Goal: Obtain resource: Download file/media

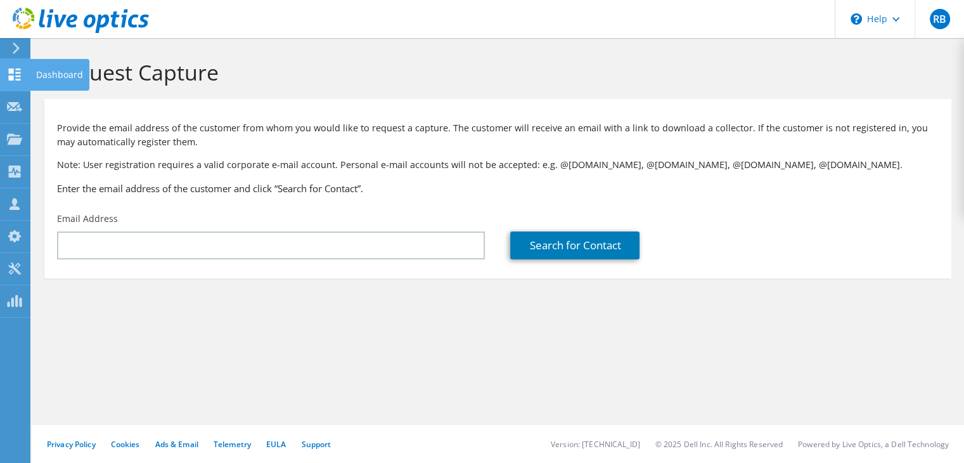
click at [10, 81] on div at bounding box center [14, 76] width 15 height 14
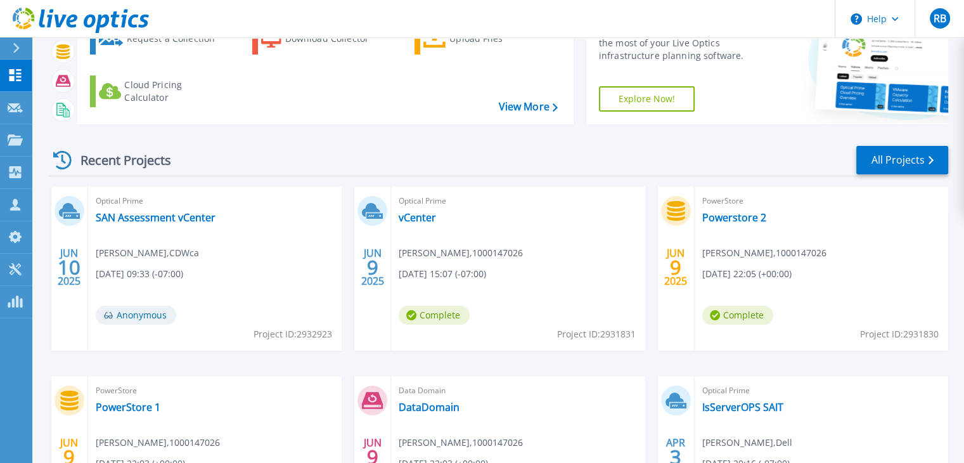
scroll to position [91, 0]
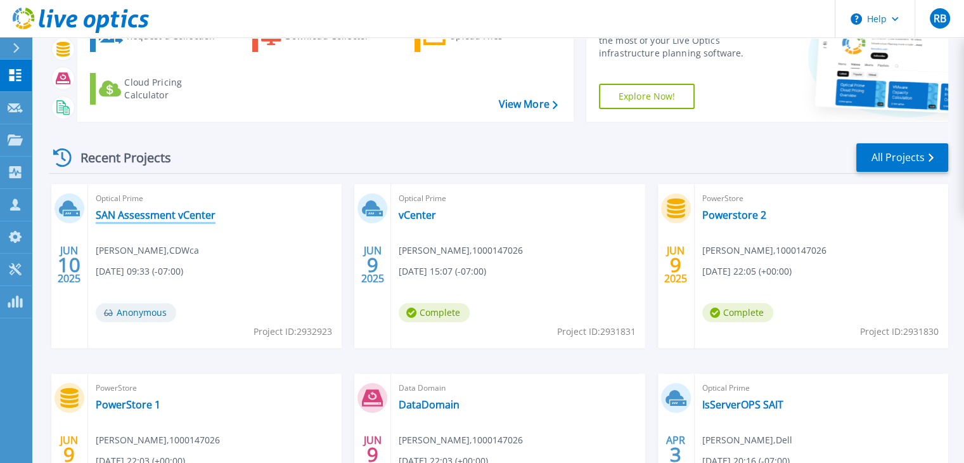
click at [191, 215] on link "SAN Assessment vCenter" at bounding box center [156, 215] width 120 height 13
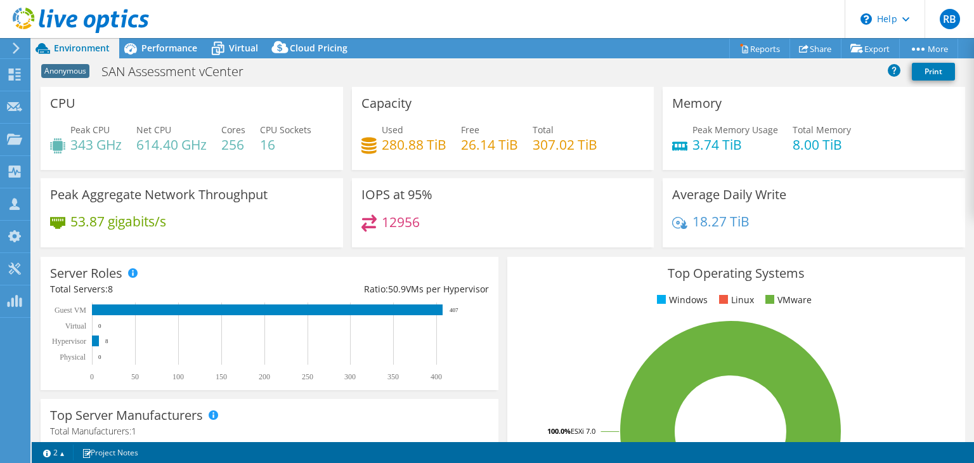
select select "USD"
click at [742, 49] on link "Reports" at bounding box center [759, 49] width 61 height 20
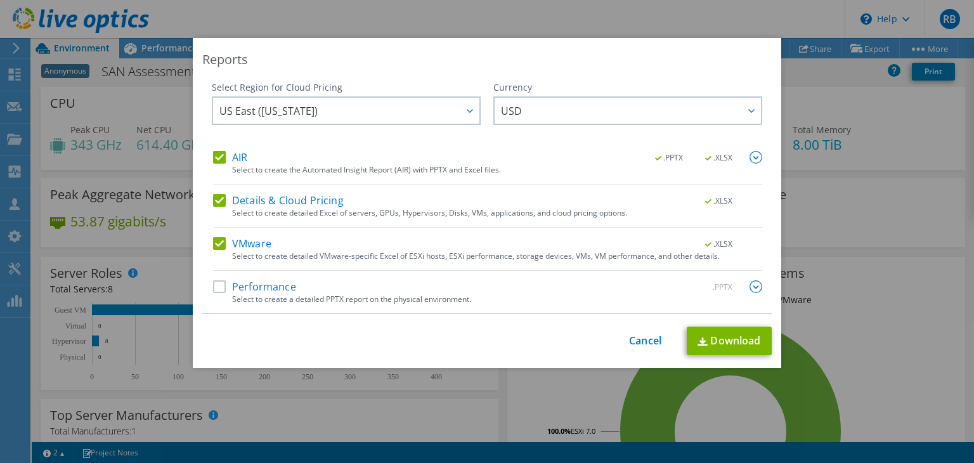
click at [217, 198] on label "Details & Cloud Pricing" at bounding box center [278, 200] width 131 height 13
click at [0, 0] on input "Details & Cloud Pricing" at bounding box center [0, 0] width 0 height 0
click at [742, 333] on link "Download" at bounding box center [729, 340] width 85 height 29
click at [553, 8] on div "Reports Select Region for Cloud Pricing Asia Pacific (Hong Kong) Asia Pacific (…" at bounding box center [487, 231] width 974 height 463
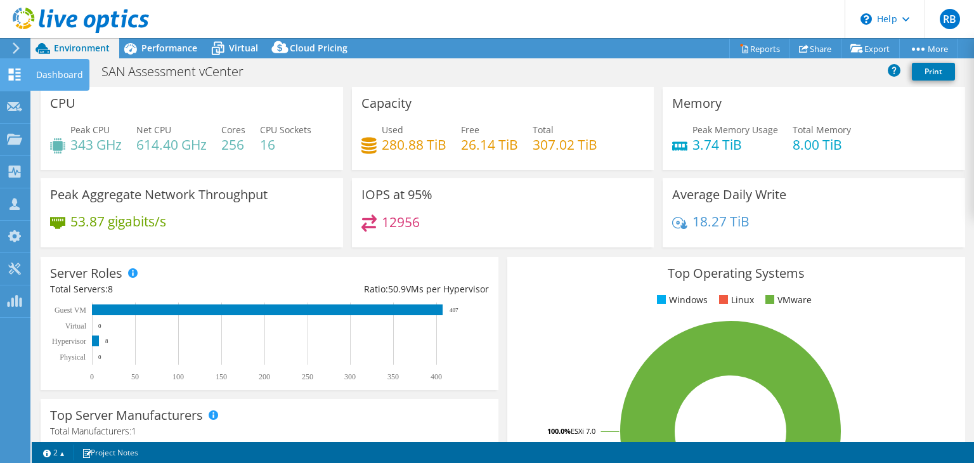
click at [15, 79] on use at bounding box center [15, 74] width 12 height 12
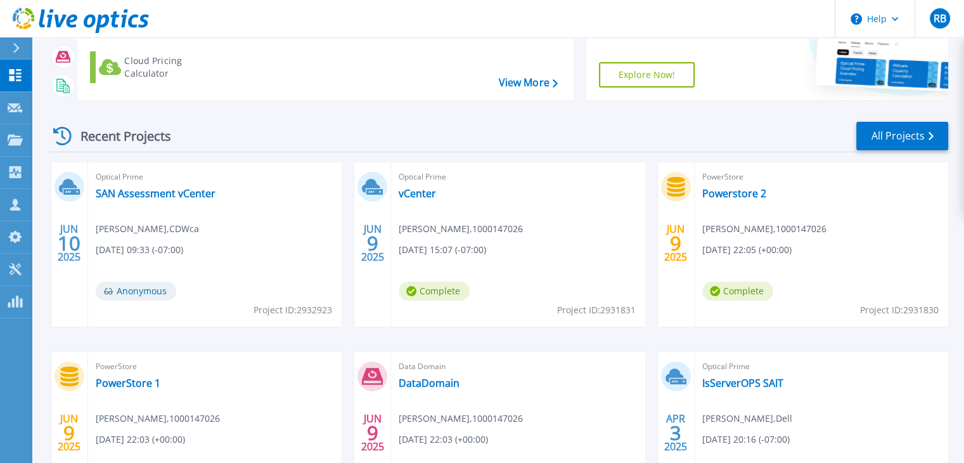
scroll to position [152, 0]
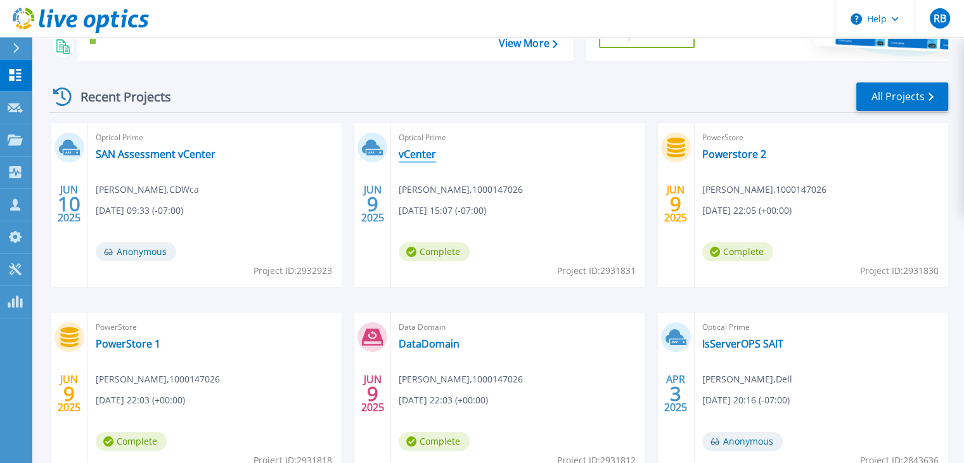
click at [416, 153] on link "vCenter" at bounding box center [417, 154] width 37 height 13
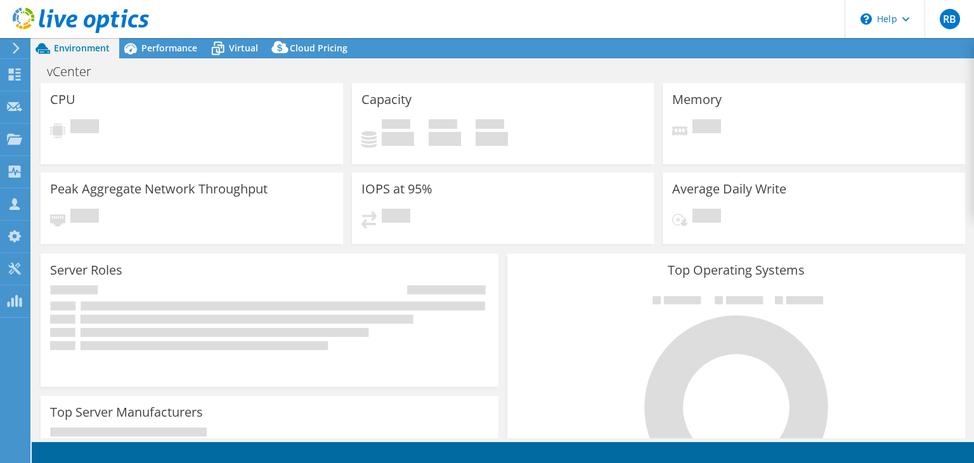
select select "Canada"
select select "CAD"
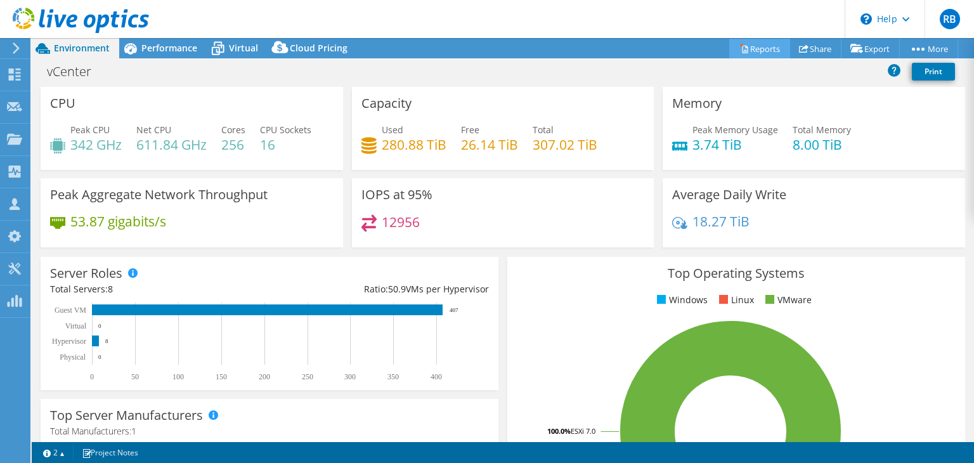
click at [744, 49] on link "Reports" at bounding box center [759, 49] width 61 height 20
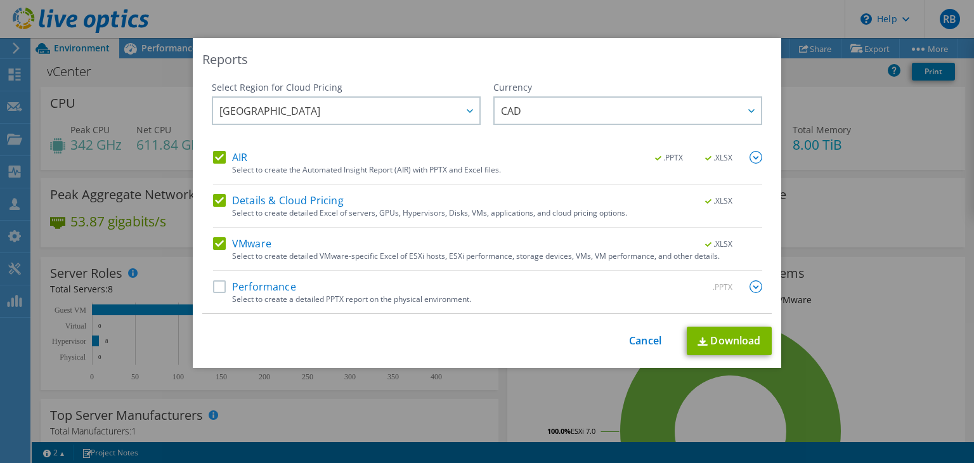
click at [213, 200] on label "Details & Cloud Pricing" at bounding box center [278, 200] width 131 height 13
click at [0, 0] on input "Details & Cloud Pricing" at bounding box center [0, 0] width 0 height 0
click at [730, 341] on link "Download" at bounding box center [729, 340] width 85 height 29
click at [215, 202] on label "Details & Cloud Pricing" at bounding box center [278, 200] width 131 height 13
click at [0, 0] on input "Details & Cloud Pricing" at bounding box center [0, 0] width 0 height 0
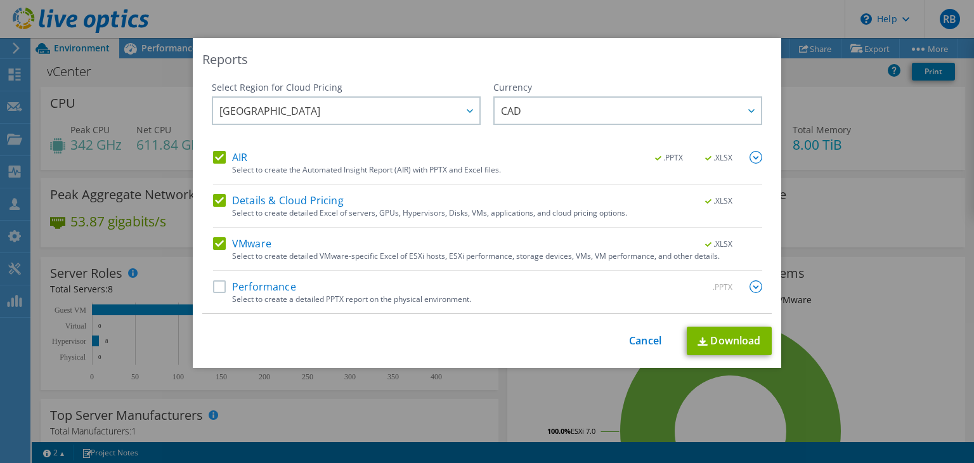
click at [214, 290] on label "Performance" at bounding box center [254, 286] width 83 height 13
click at [0, 0] on input "Performance" at bounding box center [0, 0] width 0 height 0
click at [213, 158] on label "AIR" at bounding box center [230, 157] width 34 height 13
click at [0, 0] on input "AIR" at bounding box center [0, 0] width 0 height 0
click at [213, 249] on div "VMware .XLSX" at bounding box center [487, 244] width 549 height 15
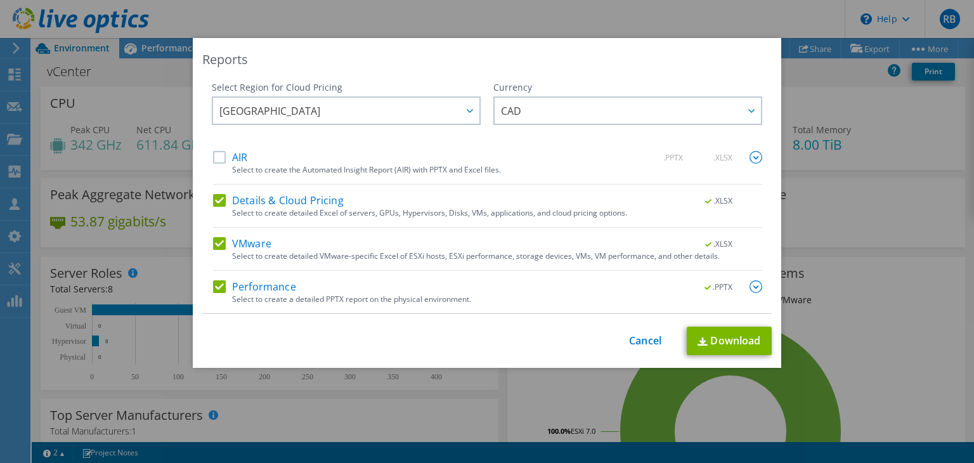
click at [216, 242] on label "VMware" at bounding box center [242, 243] width 58 height 13
click at [0, 0] on input "VMware" at bounding box center [0, 0] width 0 height 0
click at [725, 343] on link "Download" at bounding box center [729, 340] width 85 height 29
click at [145, 86] on div "Reports Select Region for Cloud Pricing Asia Pacific (Hong Kong) Asia Pacific (…" at bounding box center [487, 231] width 974 height 387
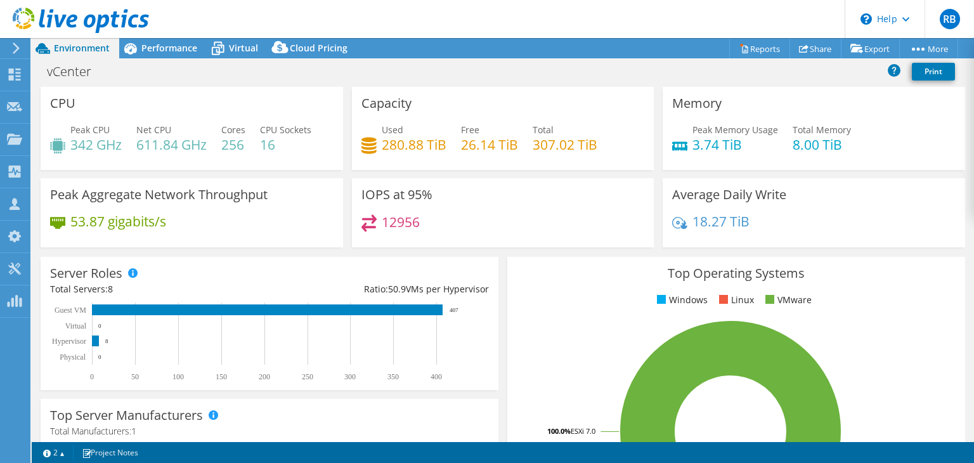
click at [86, 45] on span "Environment" at bounding box center [82, 48] width 56 height 12
click at [63, 23] on icon at bounding box center [81, 21] width 136 height 26
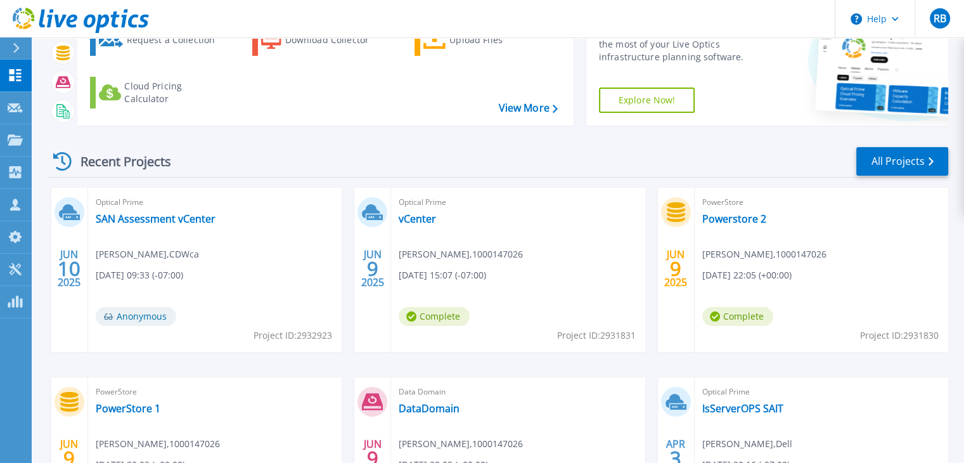
scroll to position [89, 0]
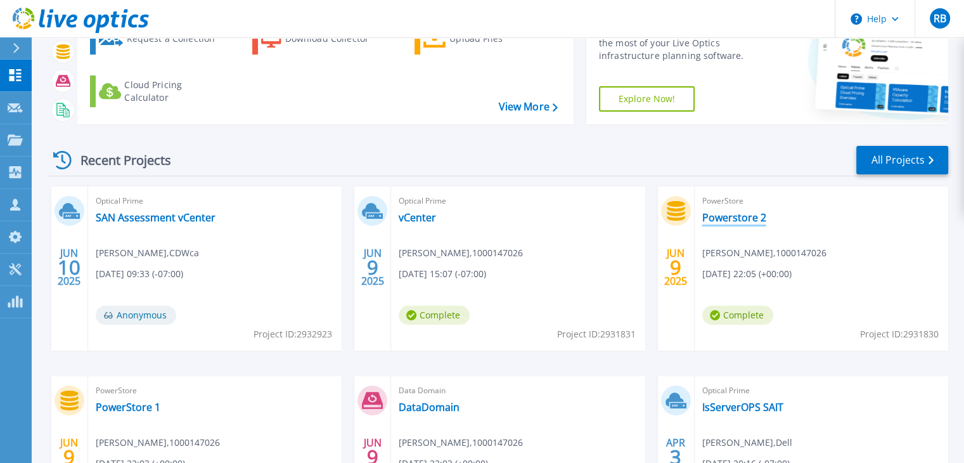
click at [733, 222] on link "Powerstore 2" at bounding box center [734, 217] width 64 height 13
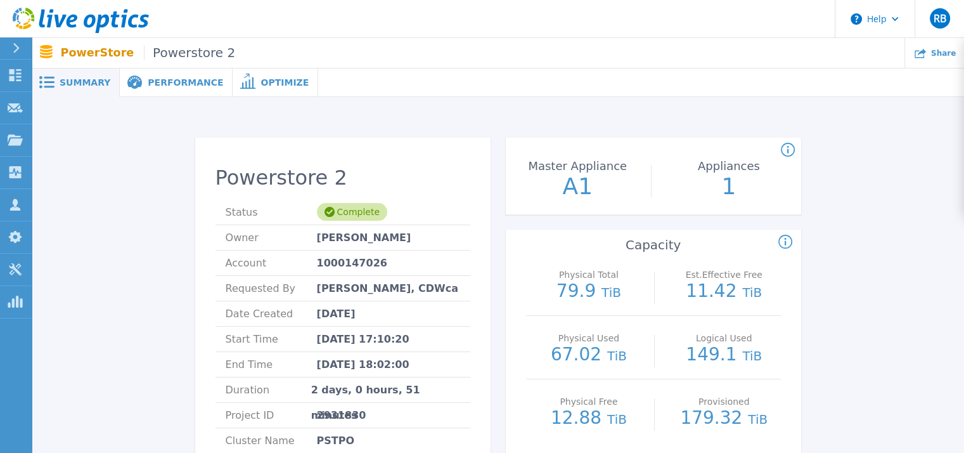
click at [177, 90] on div "Performance" at bounding box center [176, 82] width 113 height 29
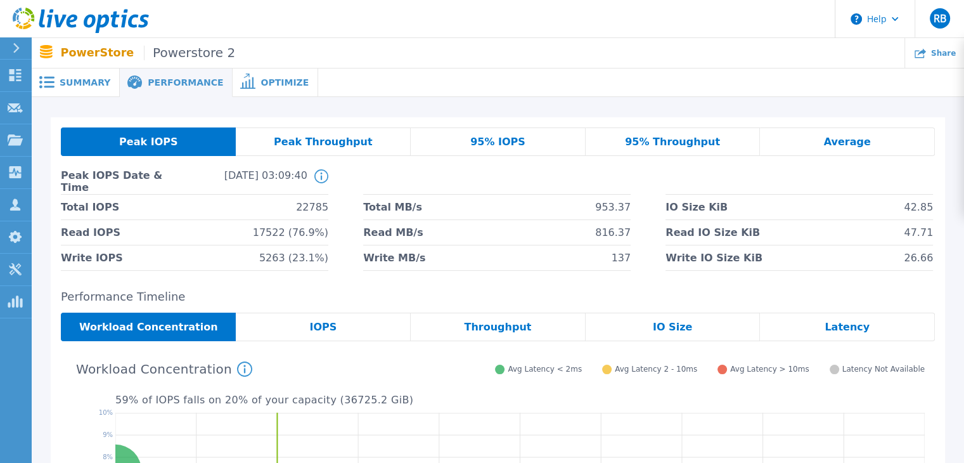
click at [505, 146] on span "95% IOPS" at bounding box center [497, 142] width 55 height 10
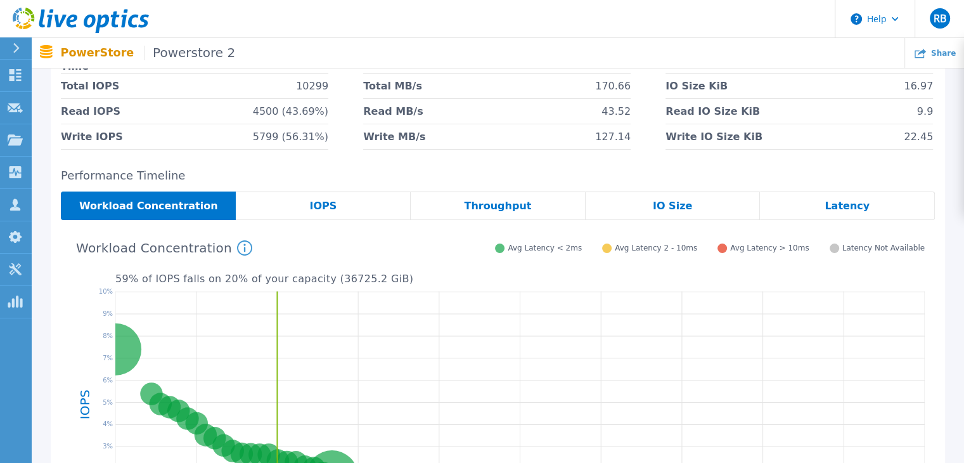
scroll to position [122, 0]
click at [506, 206] on span "Throughput" at bounding box center [497, 205] width 67 height 10
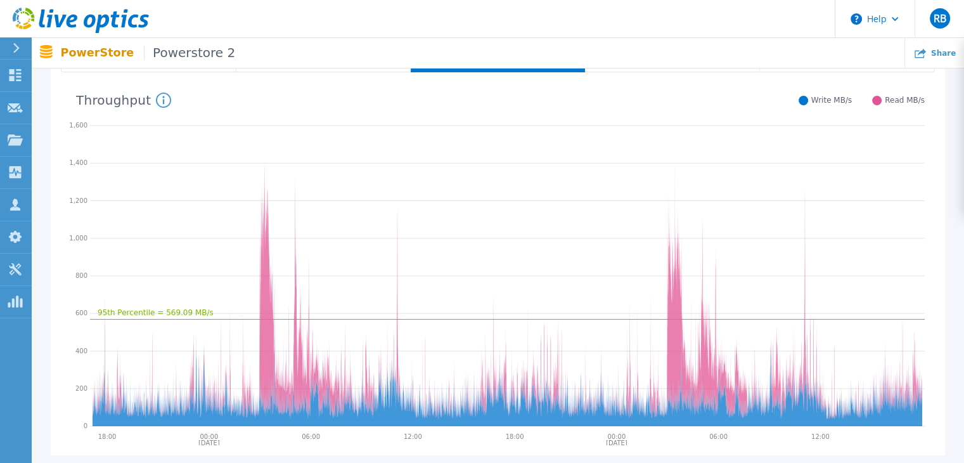
scroll to position [269, 0]
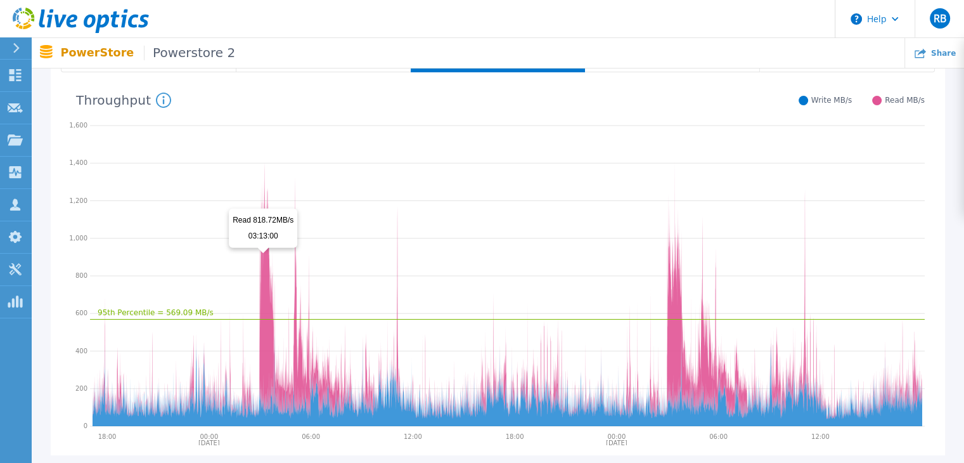
click at [264, 261] on icon at bounding box center [508, 289] width 830 height 259
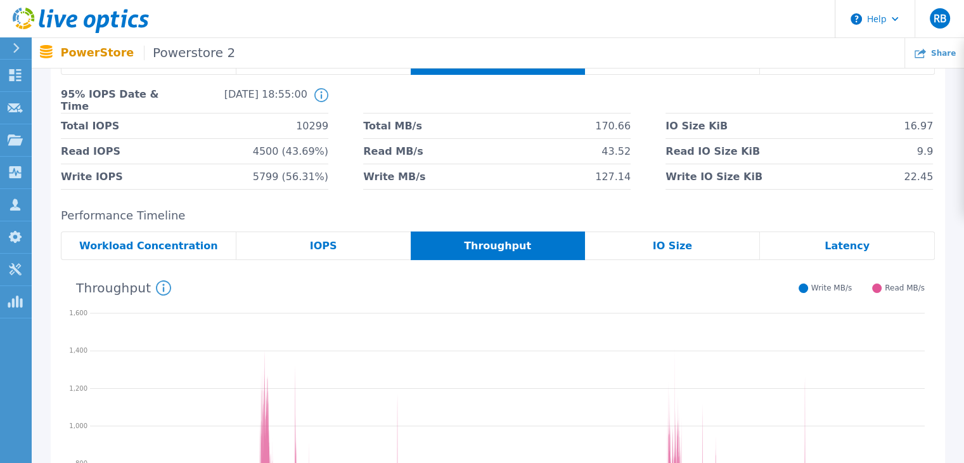
scroll to position [80, 0]
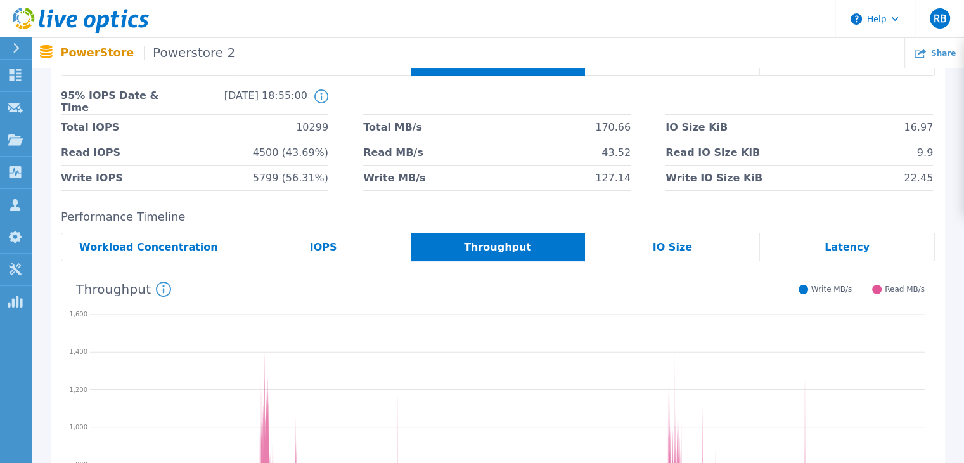
click at [655, 266] on div "95th Percentile = 569.09 MB/s Read 722.15 MB/s 03:02:40 05/27/2025 05/28/2025 1…" at bounding box center [498, 447] width 874 height 373
click at [657, 259] on div "IO Size" at bounding box center [672, 247] width 175 height 29
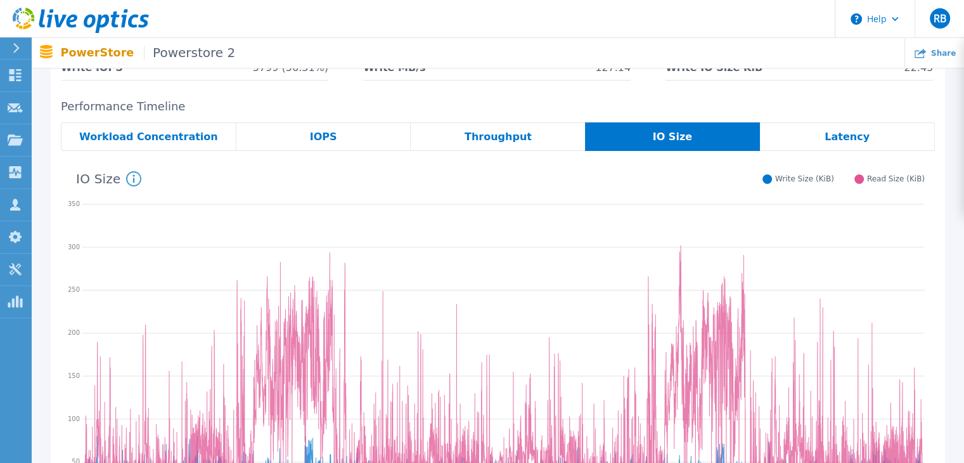
scroll to position [191, 0]
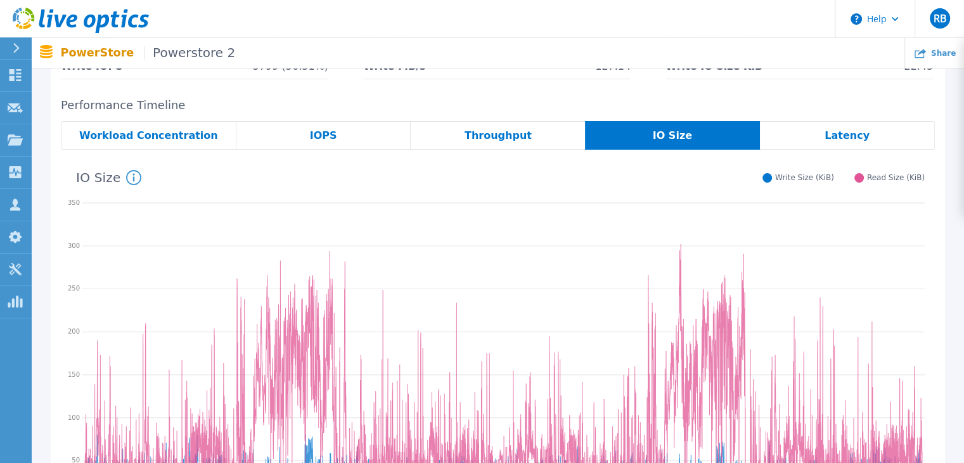
click at [327, 294] on icon at bounding box center [503, 351] width 842 height 317
click at [173, 131] on span "Workload Concentration" at bounding box center [148, 136] width 139 height 10
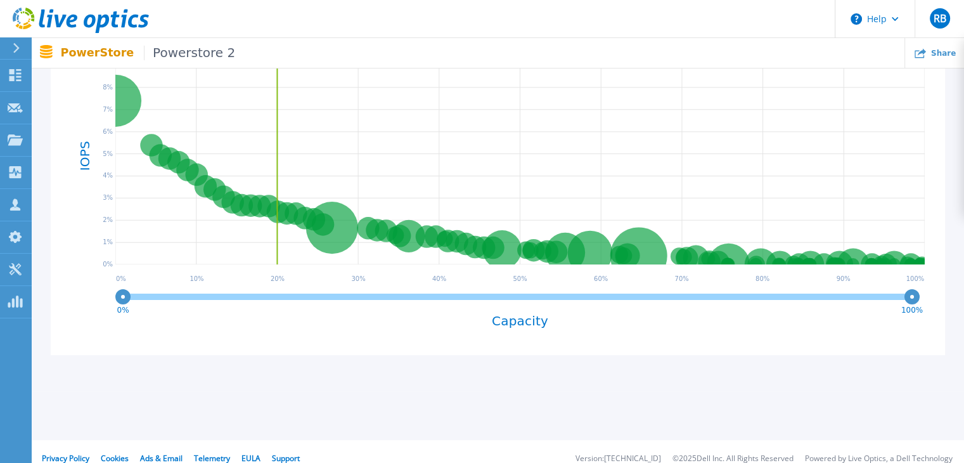
scroll to position [385, 0]
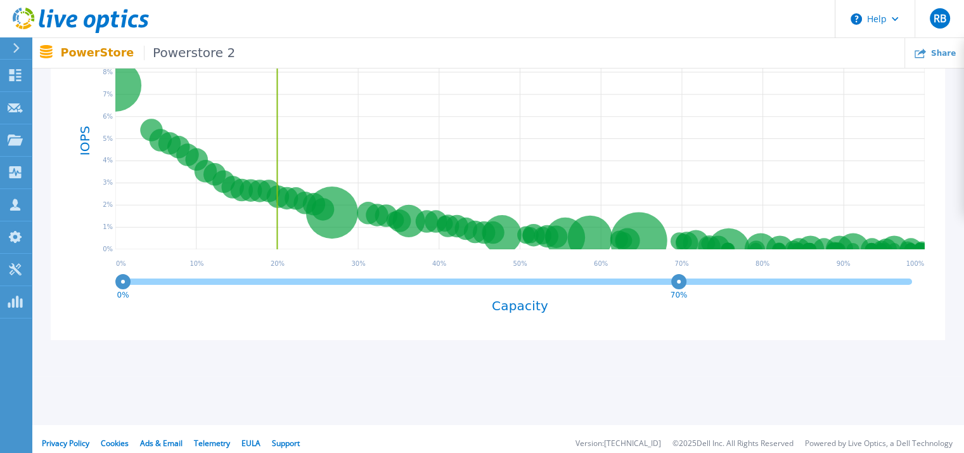
drag, startPoint x: 908, startPoint y: 281, endPoint x: 631, endPoint y: 271, distance: 276.6
click at [631, 271] on div "PSTPO-appliance-1 PSTPO_VPLEX2_FLXESX_BOOT_02 20 GiB 0 % of total IOPS 0 ms Avg…" at bounding box center [498, 147] width 874 height 363
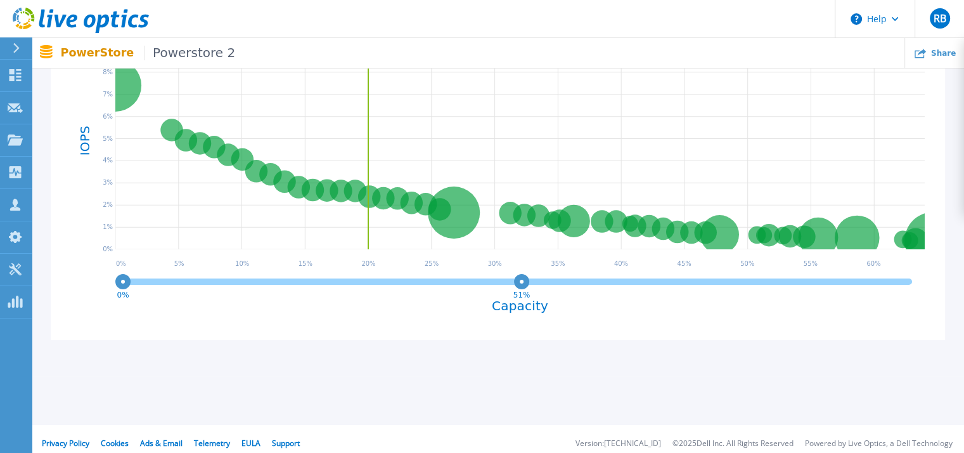
drag, startPoint x: 629, startPoint y: 283, endPoint x: 442, endPoint y: 278, distance: 187.7
click at [517, 278] on circle at bounding box center [522, 281] width 10 height 10
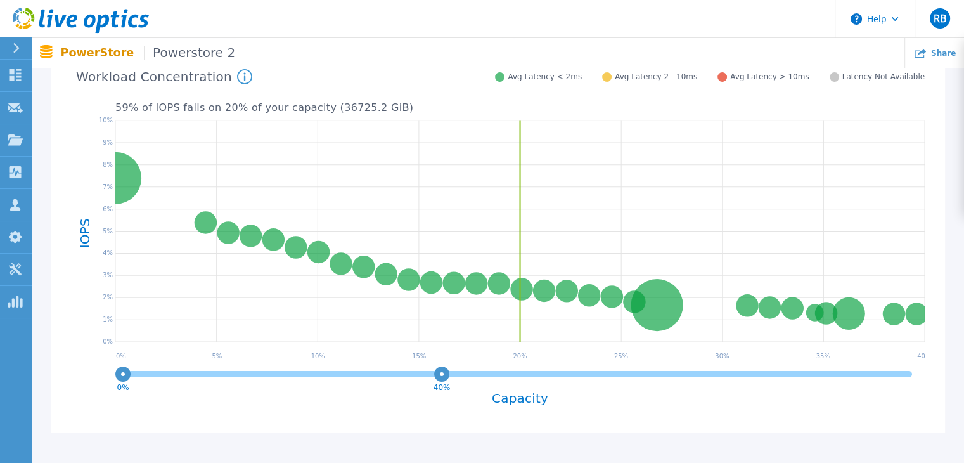
scroll to position [289, 0]
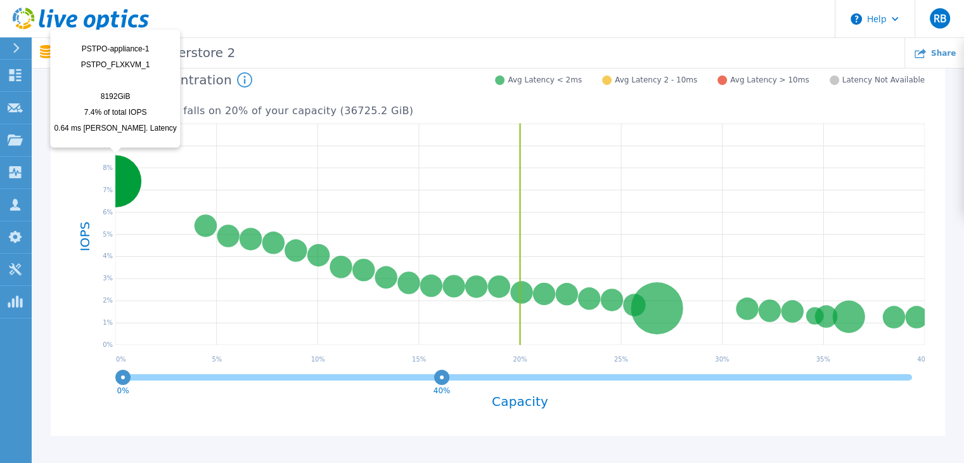
click at [120, 187] on circle at bounding box center [115, 181] width 52 height 52
click at [124, 179] on circle at bounding box center [115, 181] width 52 height 52
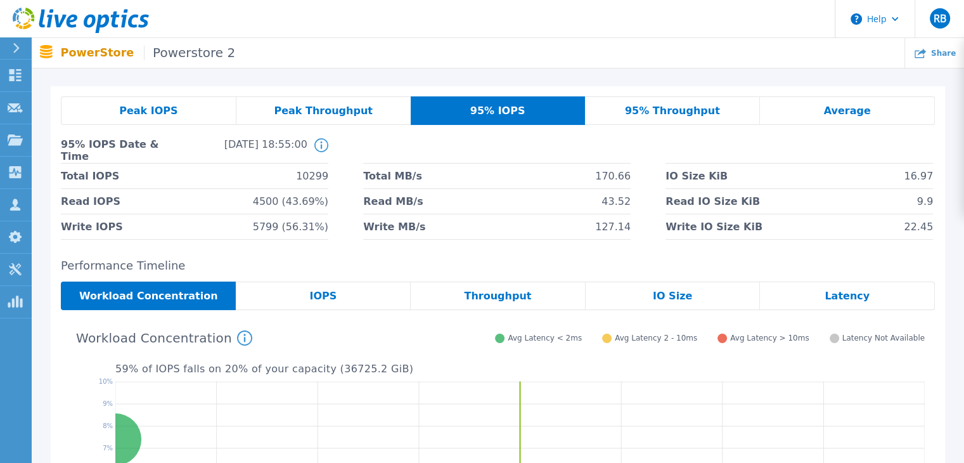
scroll to position [0, 0]
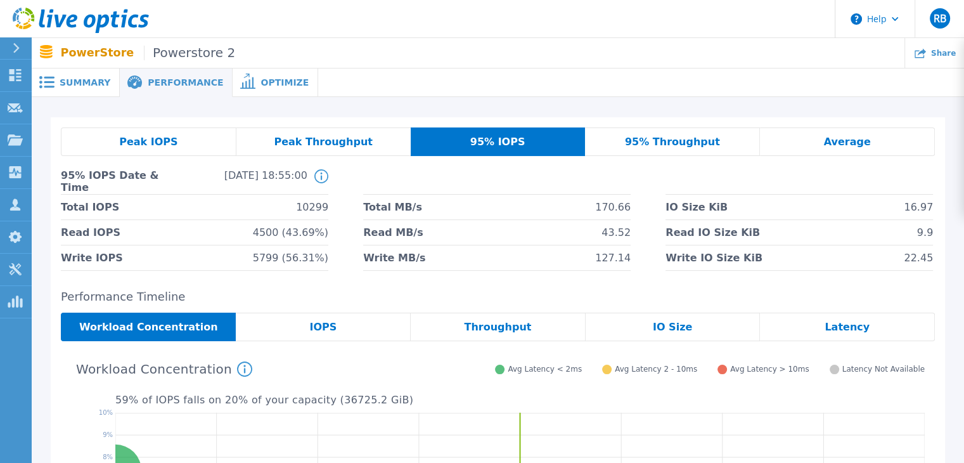
click at [261, 83] on span "Optimize" at bounding box center [285, 82] width 48 height 9
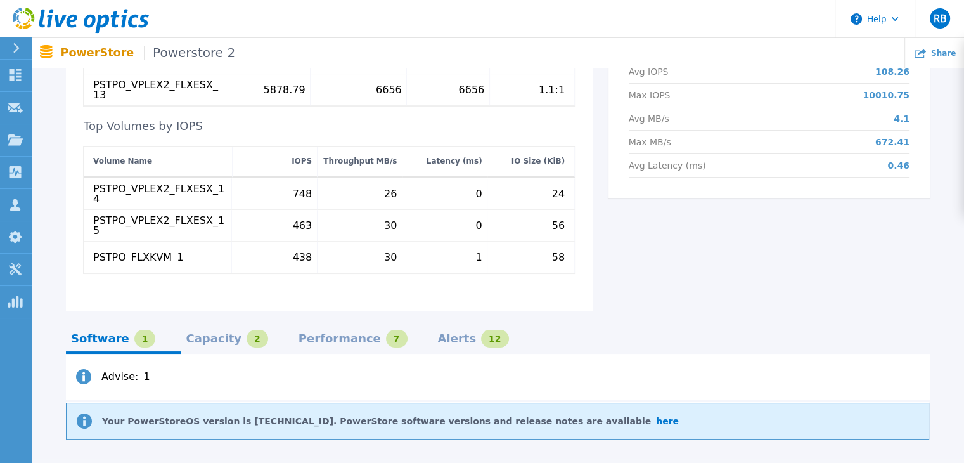
scroll to position [586, 0]
click at [198, 333] on div "Capacity" at bounding box center [214, 338] width 56 height 10
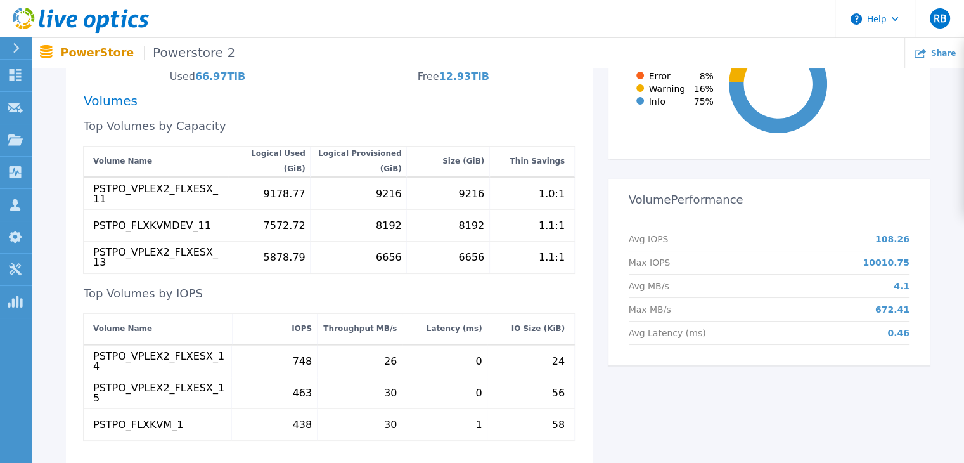
scroll to position [417, 0]
click at [652, 387] on div "Alerts Breakdown Critical 0 % Error 8 % Warning 16 % Info 75 % Volume Performan…" at bounding box center [761, 229] width 337 height 500
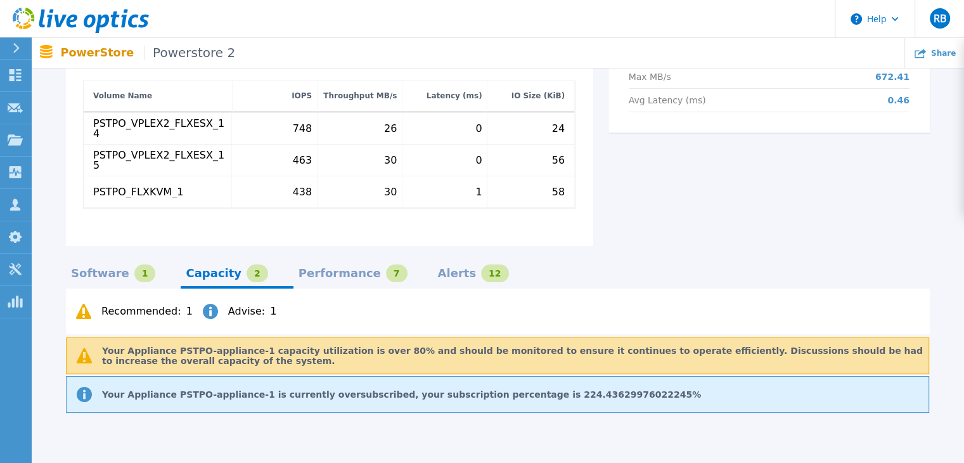
scroll to position [652, 0]
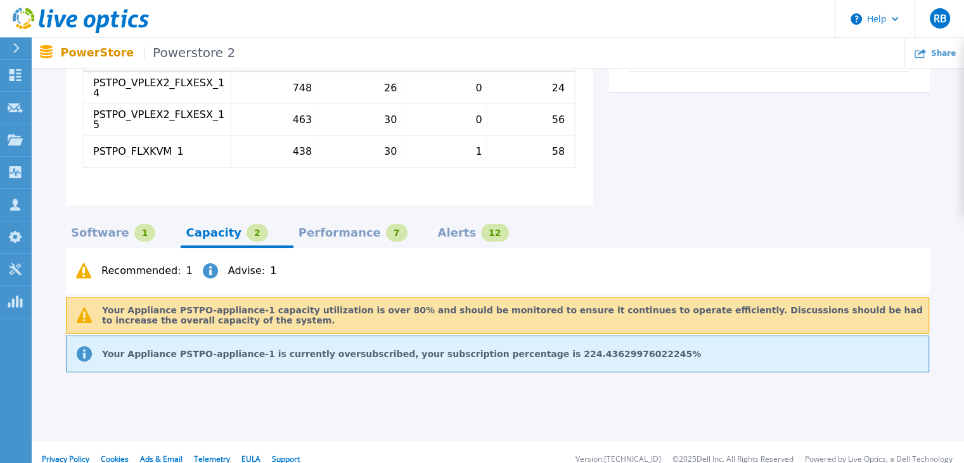
click at [117, 224] on div "Software 1" at bounding box center [113, 233] width 84 height 18
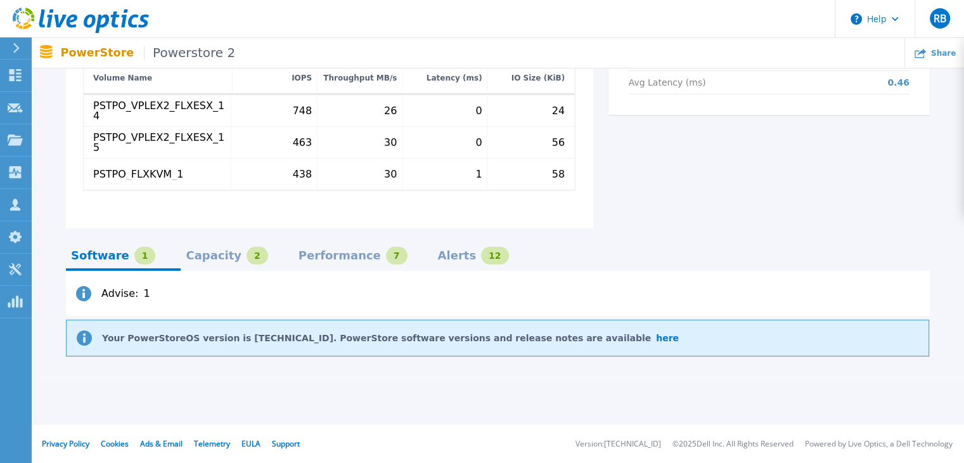
scroll to position [653, 0]
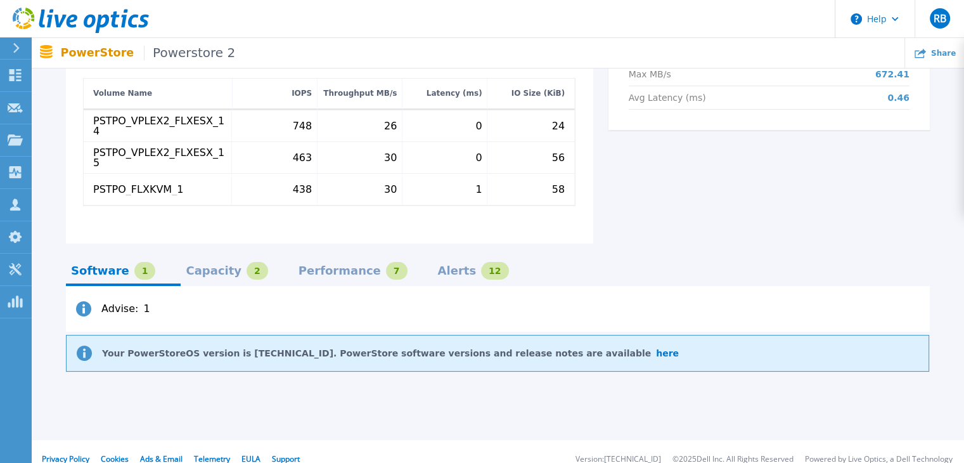
click at [193, 266] on div "Capacity" at bounding box center [214, 271] width 56 height 10
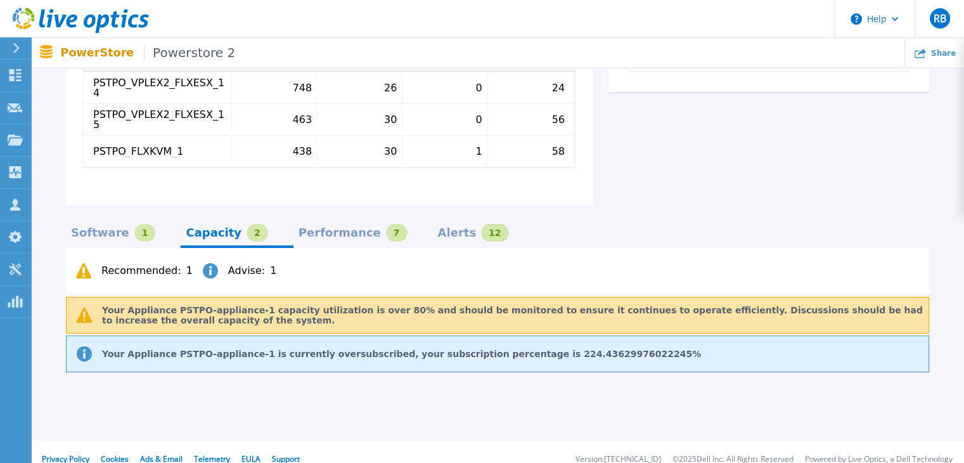
click at [299, 248] on div "Recommended : 1 Advise : 1" at bounding box center [498, 271] width 864 height 46
click at [307, 228] on div "Performance" at bounding box center [340, 233] width 82 height 10
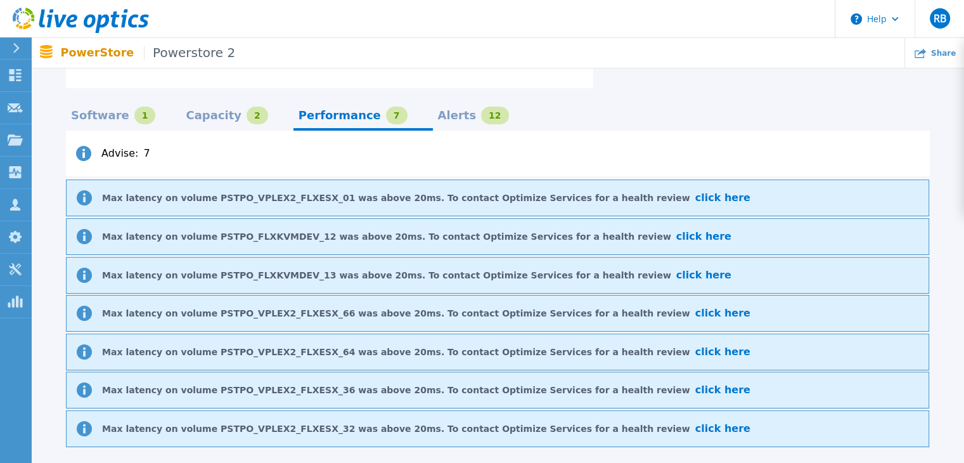
scroll to position [807, 0]
click at [438, 112] on div "Alerts" at bounding box center [457, 117] width 39 height 10
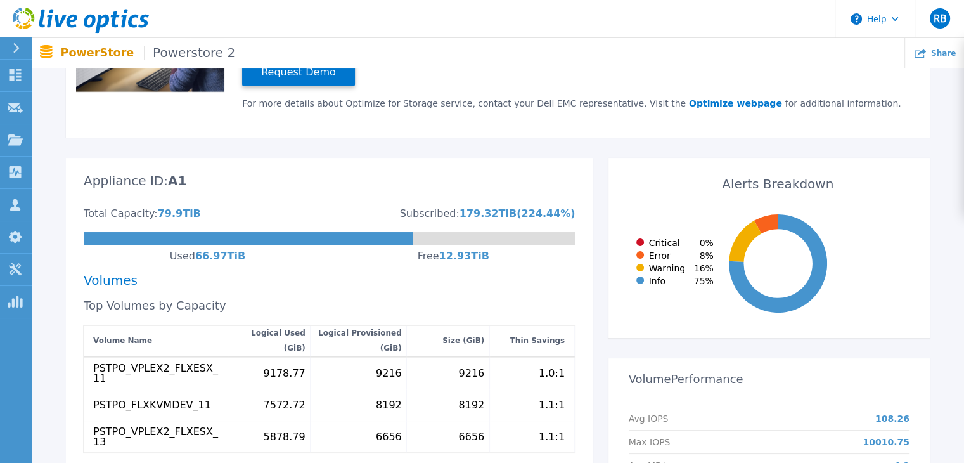
scroll to position [212, 0]
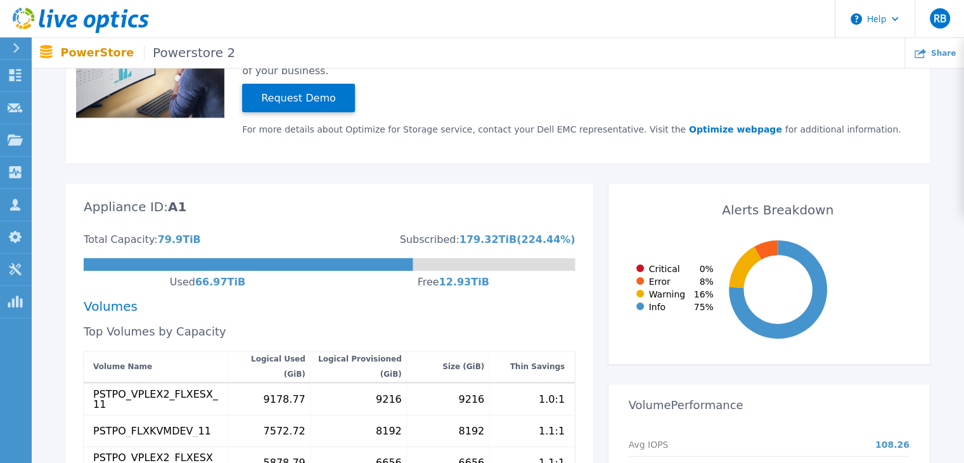
click at [15, 48] on icon at bounding box center [16, 48] width 7 height 10
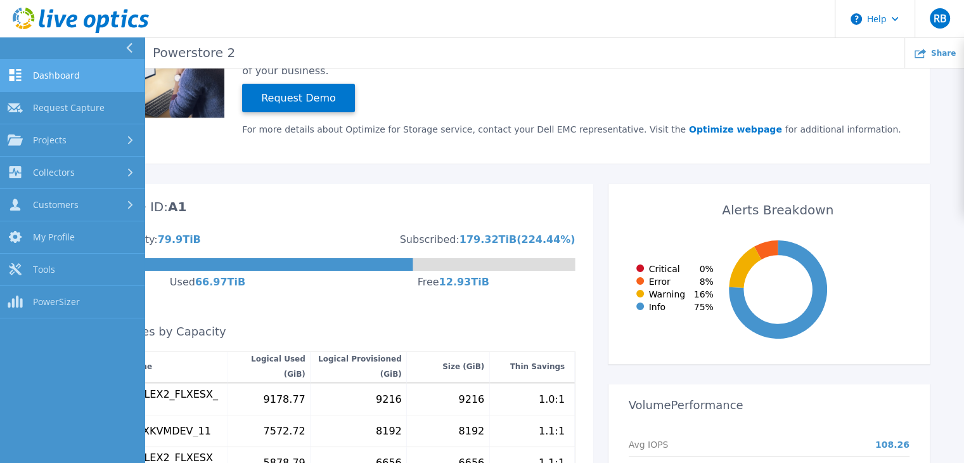
click at [40, 68] on link "Dashboard Dashboard" at bounding box center [72, 76] width 145 height 32
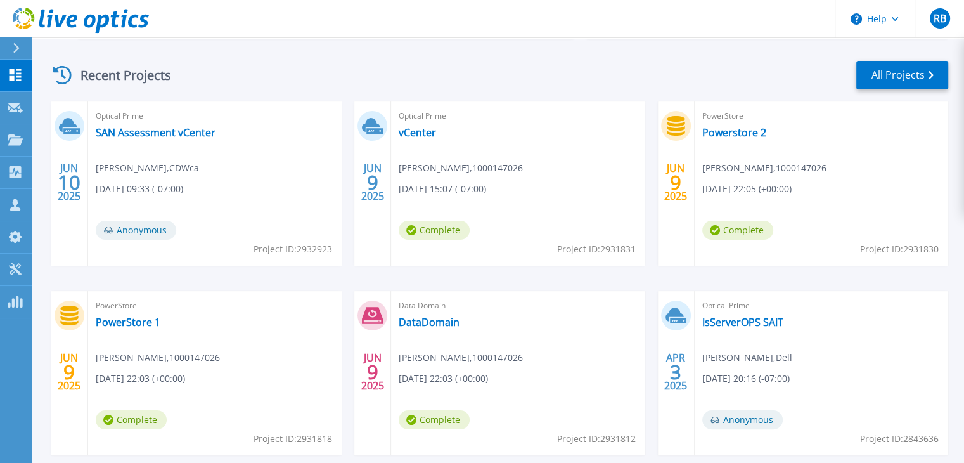
scroll to position [175, 0]
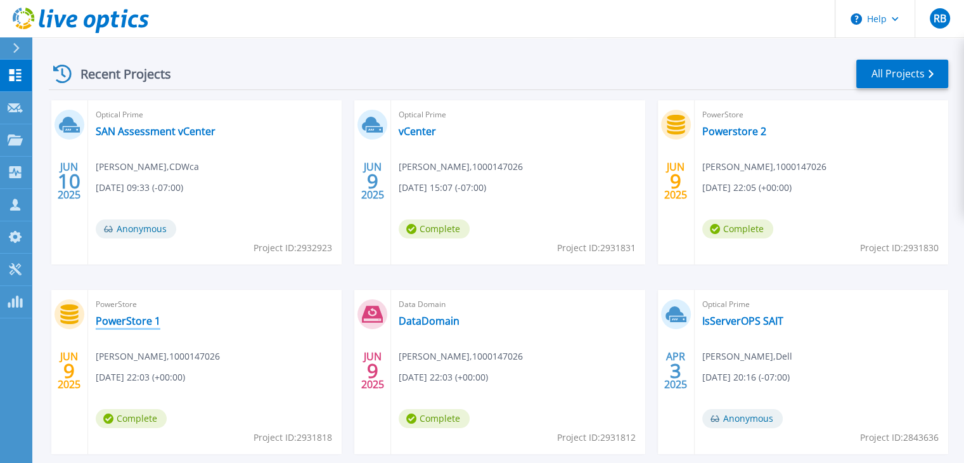
click at [127, 325] on link "PowerStore 1" at bounding box center [128, 320] width 65 height 13
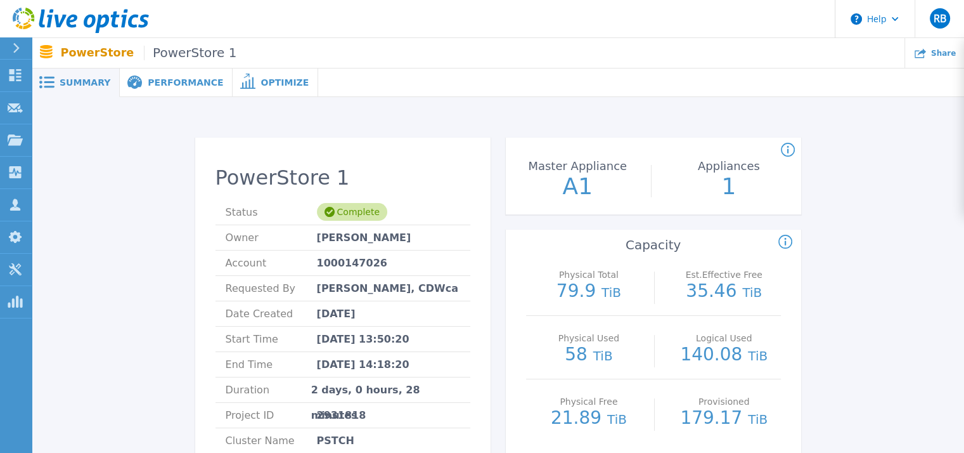
click at [174, 80] on span "Performance" at bounding box center [185, 82] width 75 height 9
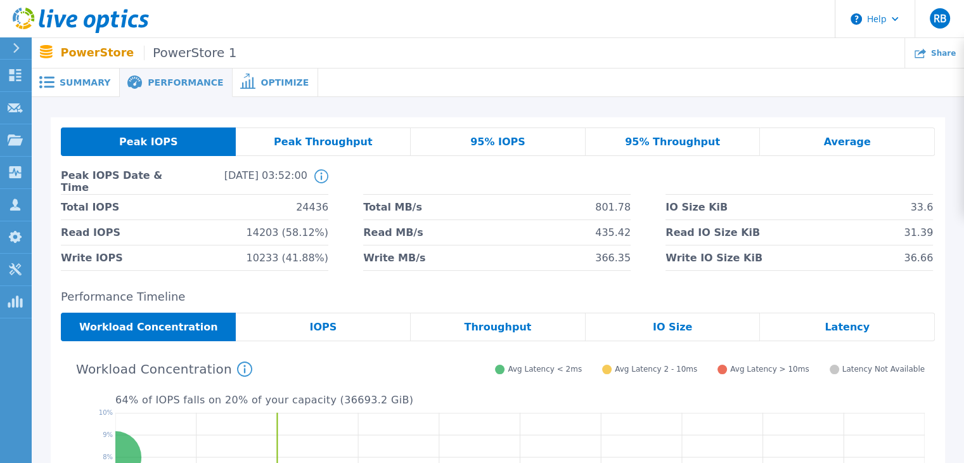
click at [270, 87] on span "Optimize" at bounding box center [285, 82] width 48 height 9
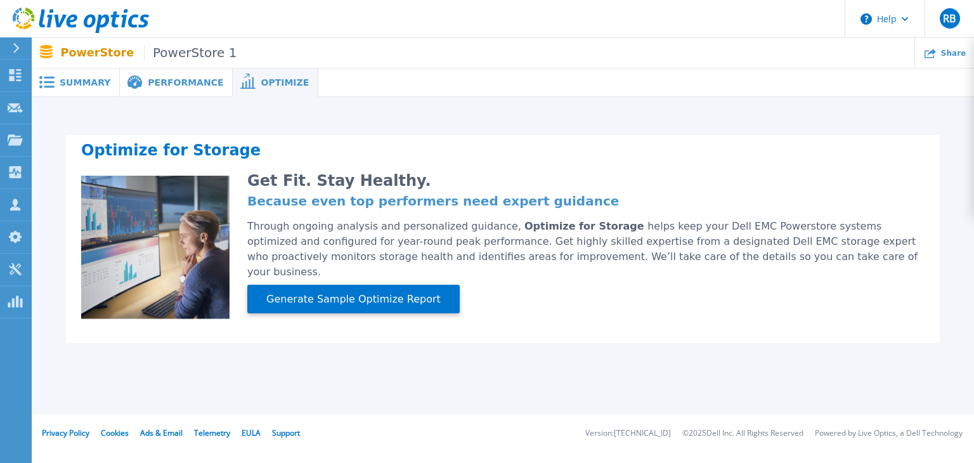
click at [545, 316] on div "Get Fit. Stay Healthy. Because even top performers need expert guidance Through…" at bounding box center [576, 248] width 695 height 145
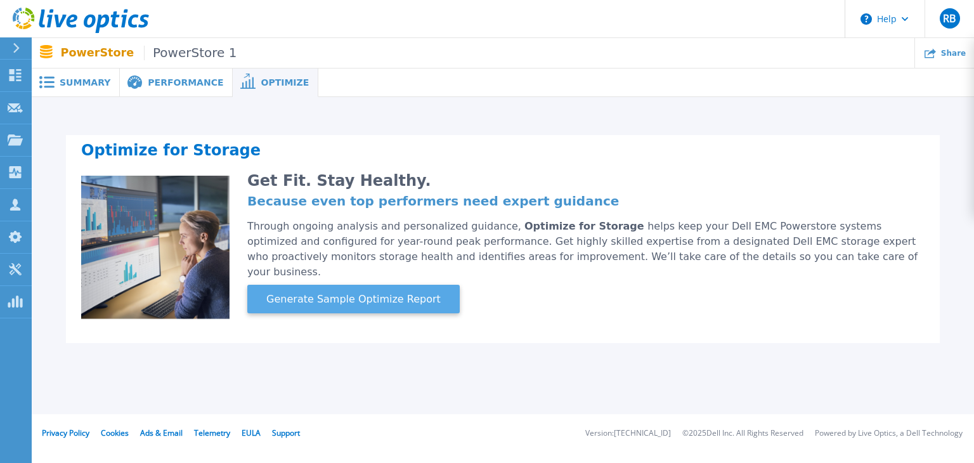
click at [314, 285] on button "Generate Sample Optimize Report" at bounding box center [353, 299] width 212 height 29
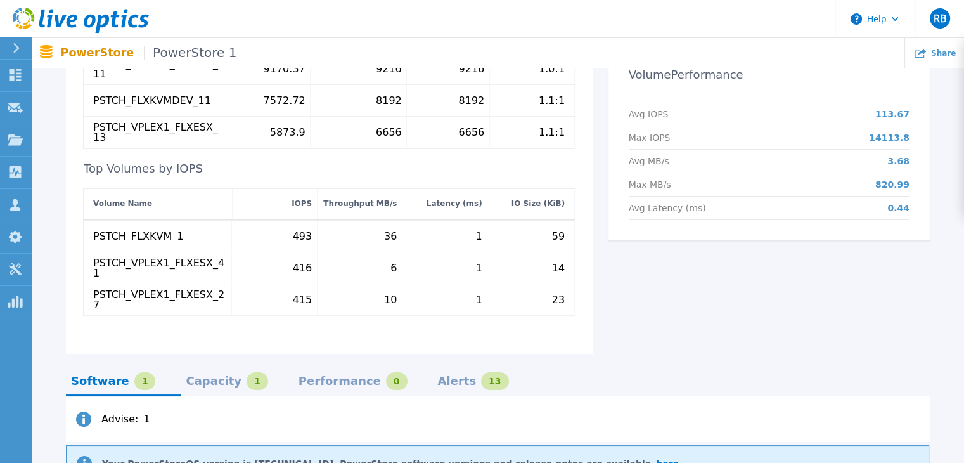
scroll to position [560, 0]
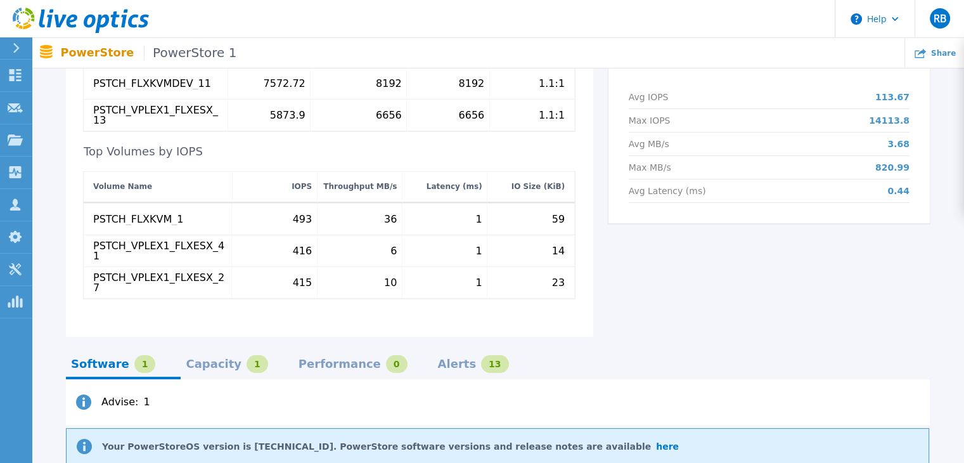
click at [438, 359] on div "Alerts" at bounding box center [457, 364] width 39 height 10
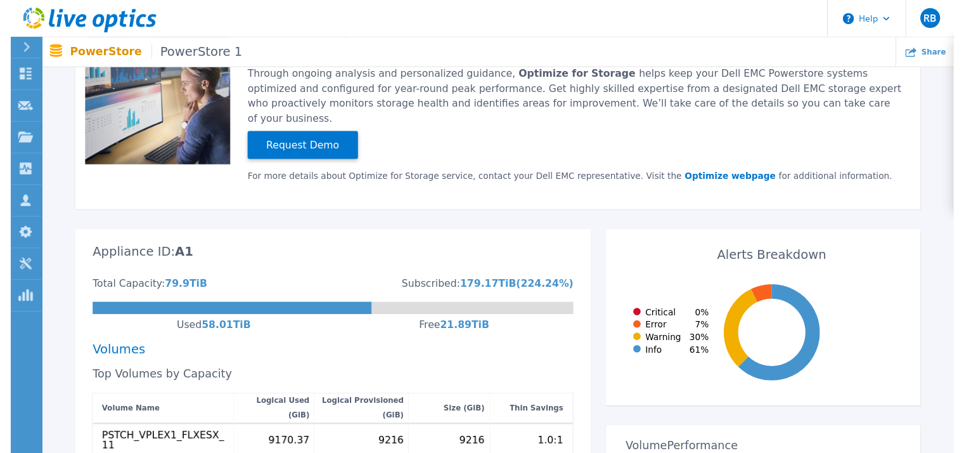
scroll to position [0, 0]
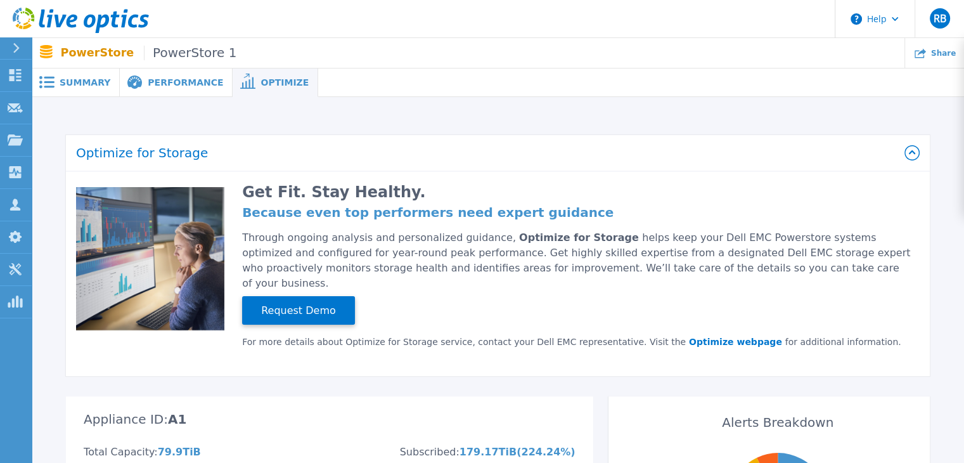
click at [176, 81] on span "Performance" at bounding box center [185, 82] width 75 height 9
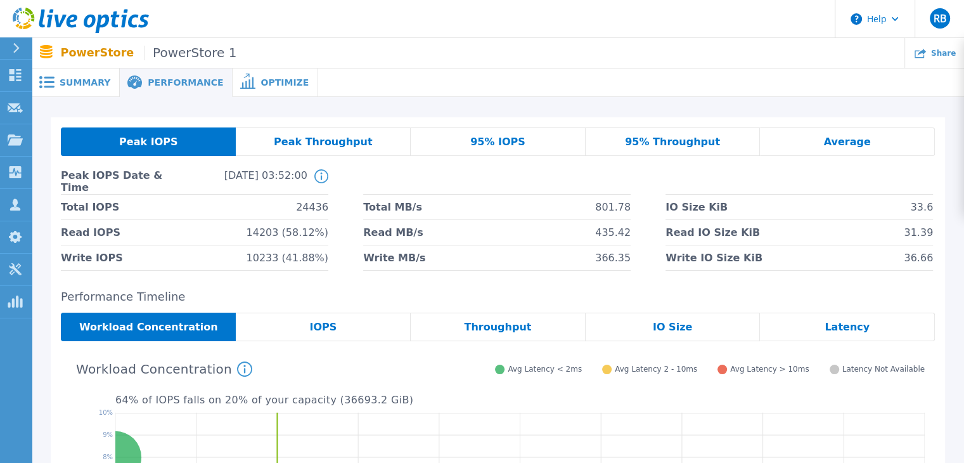
click at [72, 85] on span "Summary" at bounding box center [85, 82] width 51 height 9
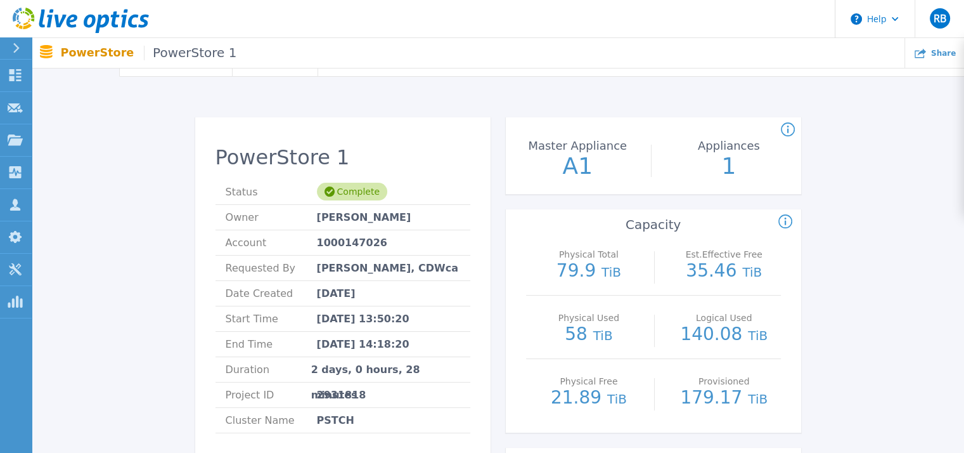
scroll to position [23, 0]
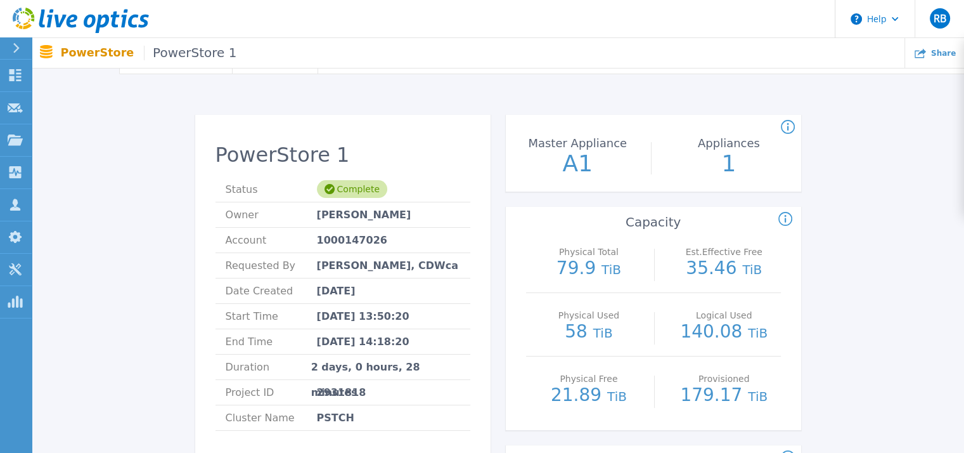
click at [787, 127] on icon at bounding box center [788, 127] width 2 height 8
click at [788, 220] on icon at bounding box center [785, 219] width 14 height 15
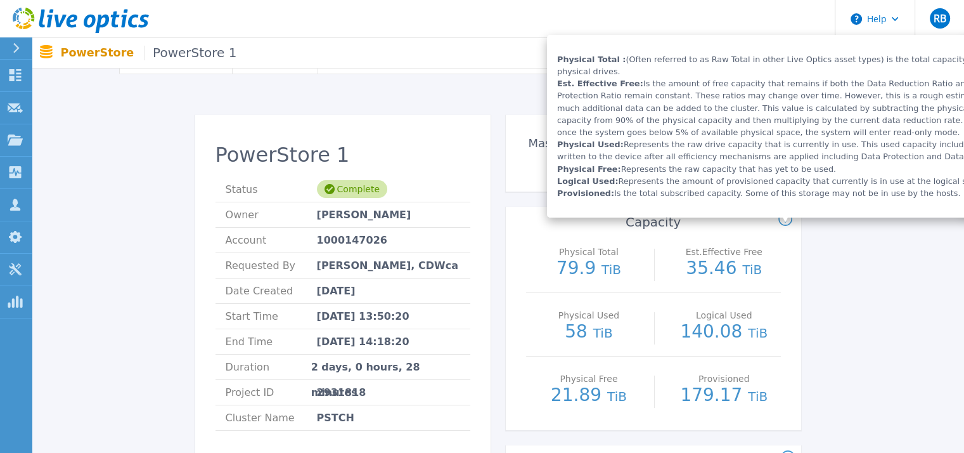
click at [788, 220] on icon at bounding box center [785, 219] width 14 height 15
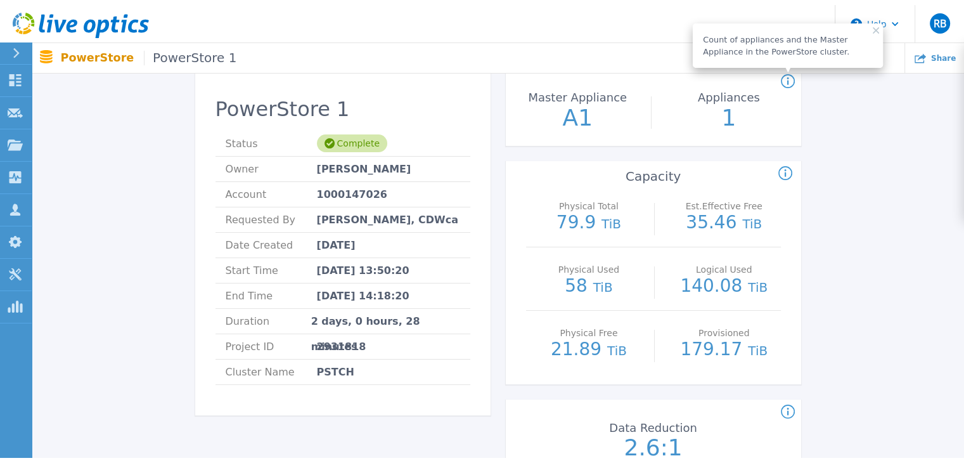
scroll to position [0, 0]
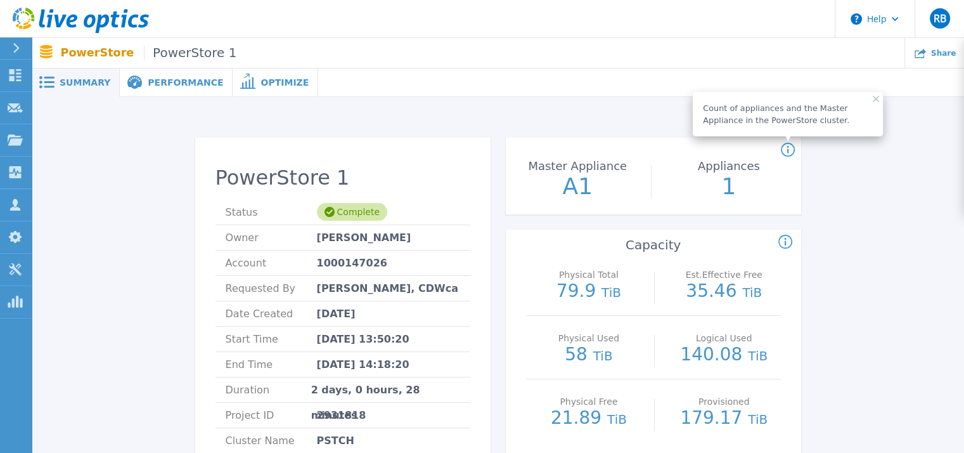
click at [167, 84] on span "Performance" at bounding box center [185, 82] width 75 height 9
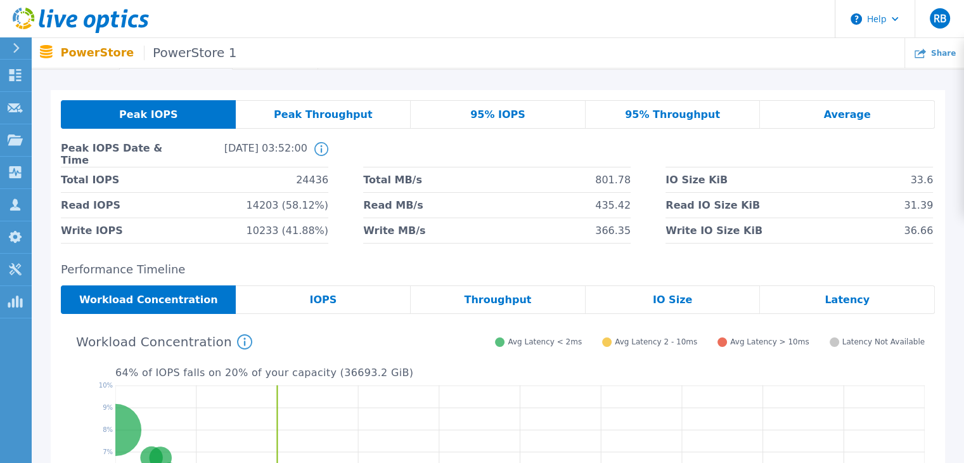
scroll to position [25, 0]
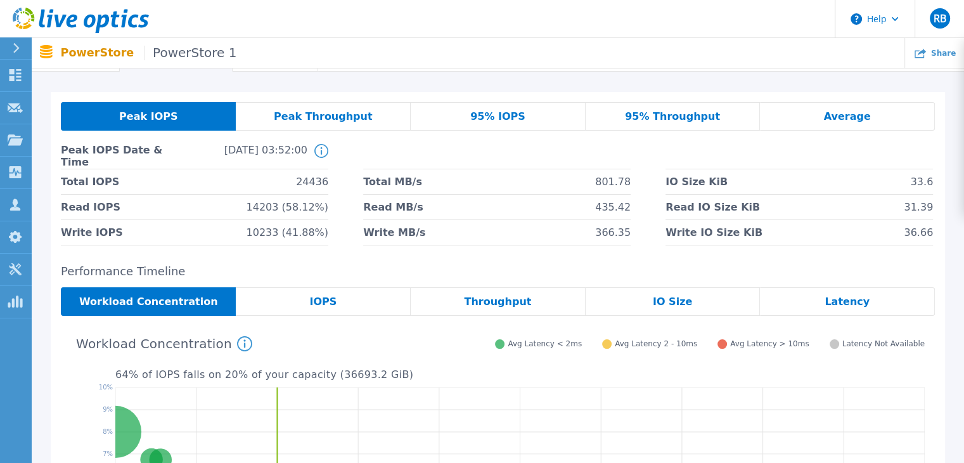
click at [314, 114] on span "Peak Throughput" at bounding box center [323, 117] width 99 height 10
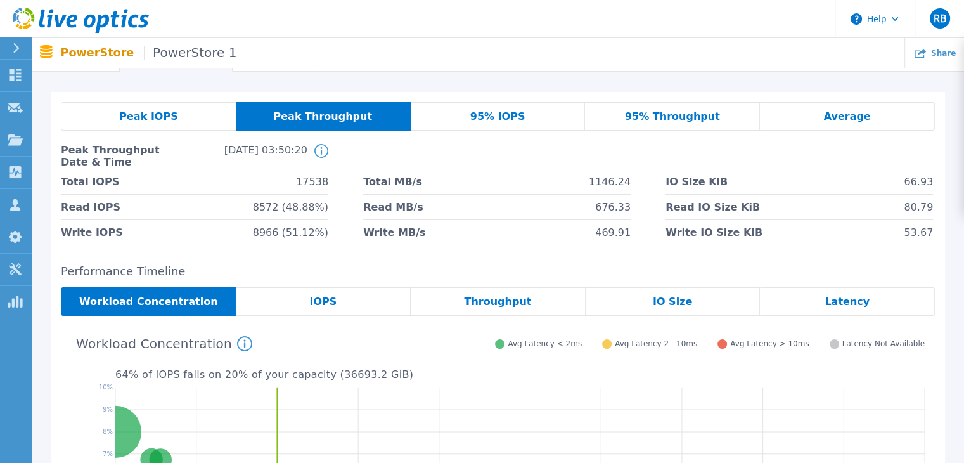
click at [639, 121] on span "95% Throughput" at bounding box center [672, 117] width 95 height 10
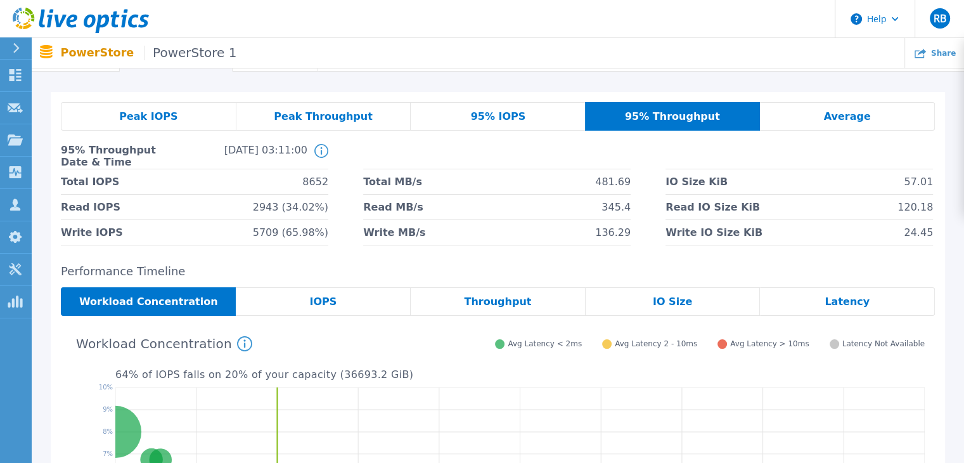
click at [786, 120] on div "Average" at bounding box center [847, 116] width 175 height 29
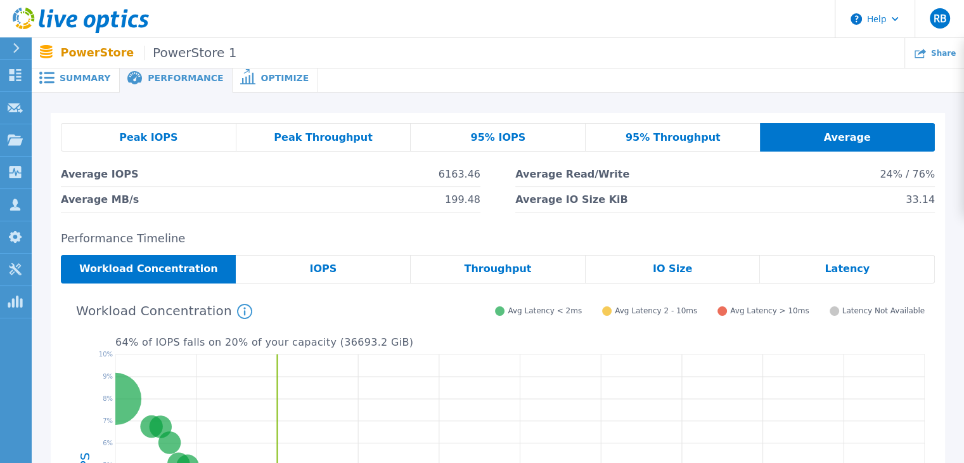
scroll to position [0, 0]
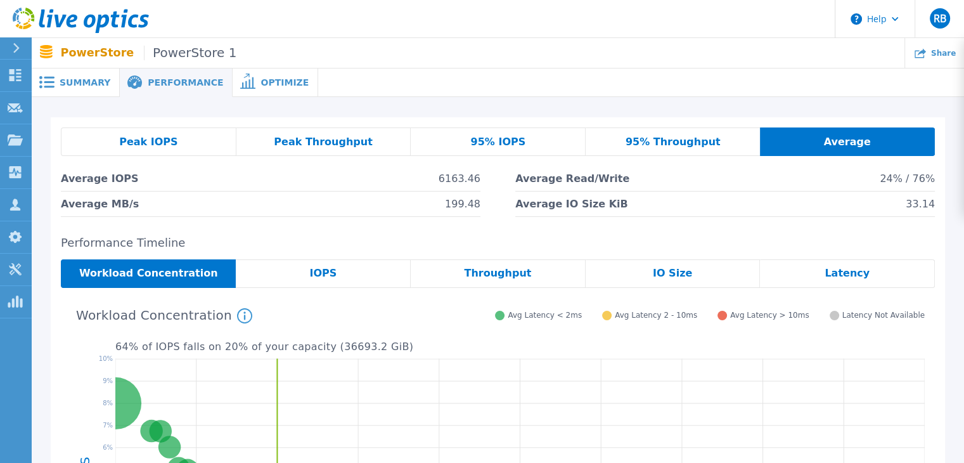
click at [75, 29] on icon at bounding box center [81, 21] width 136 height 26
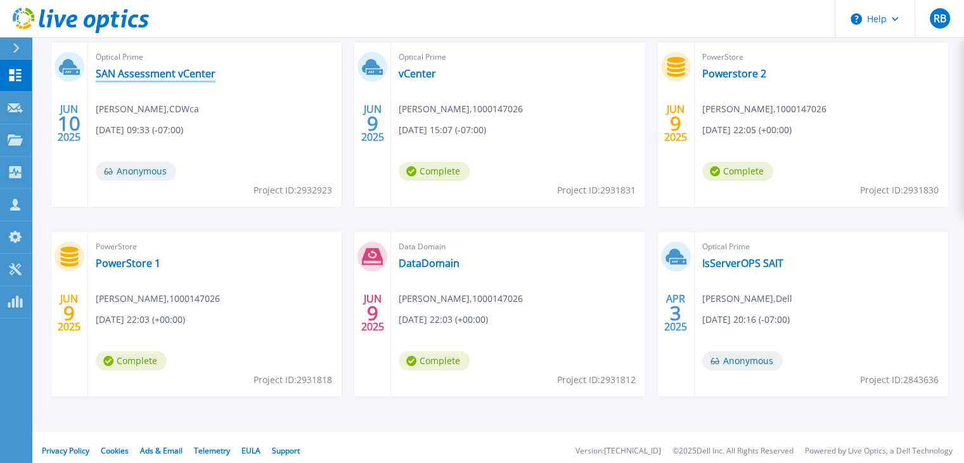
scroll to position [233, 0]
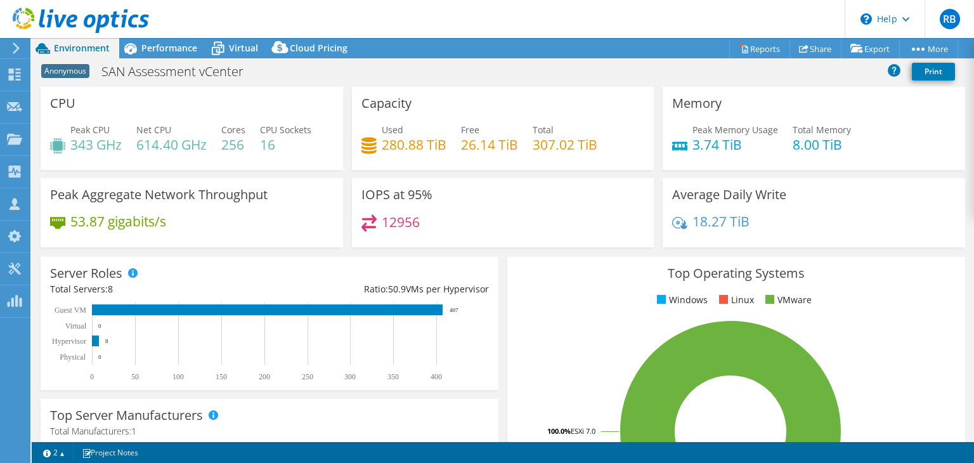
select select "USD"
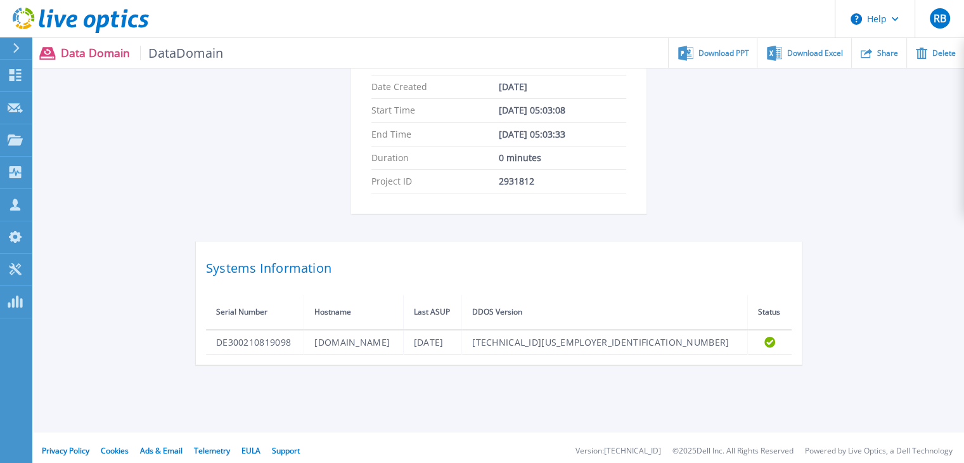
scroll to position [238, 0]
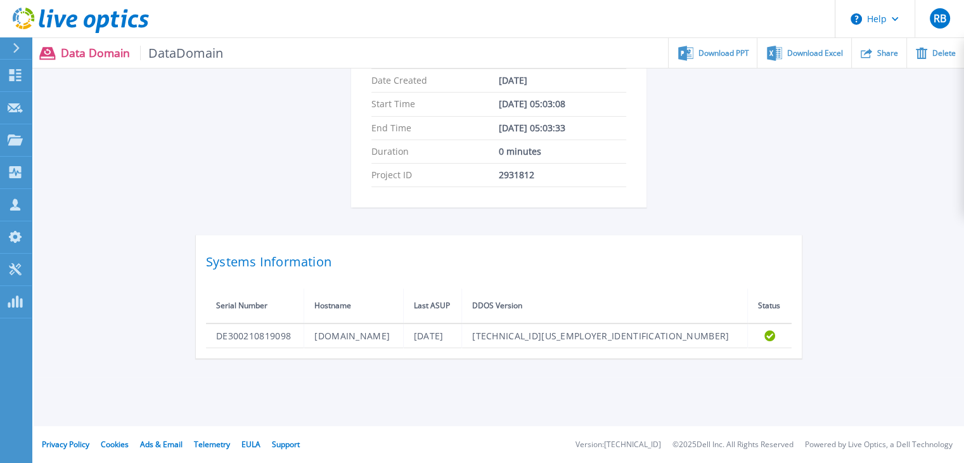
click at [165, 53] on span "DataDomain" at bounding box center [182, 53] width 84 height 15
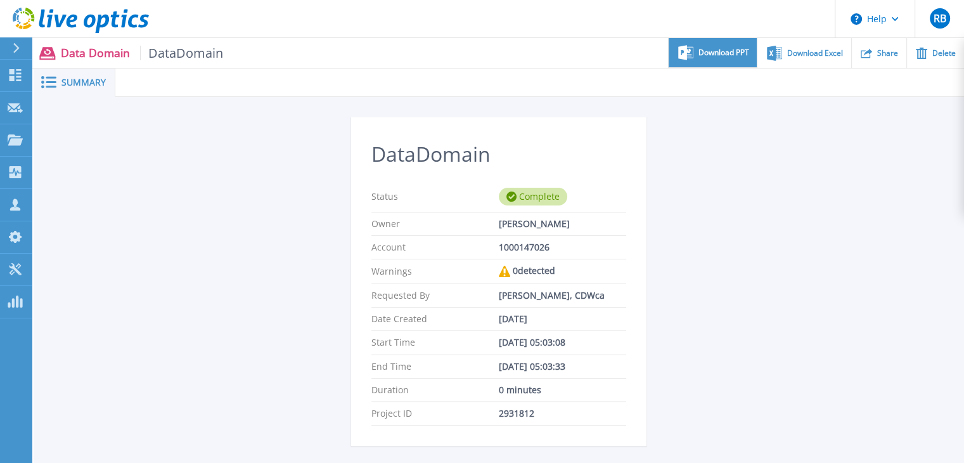
click at [731, 54] on span "Download PPT" at bounding box center [724, 53] width 51 height 8
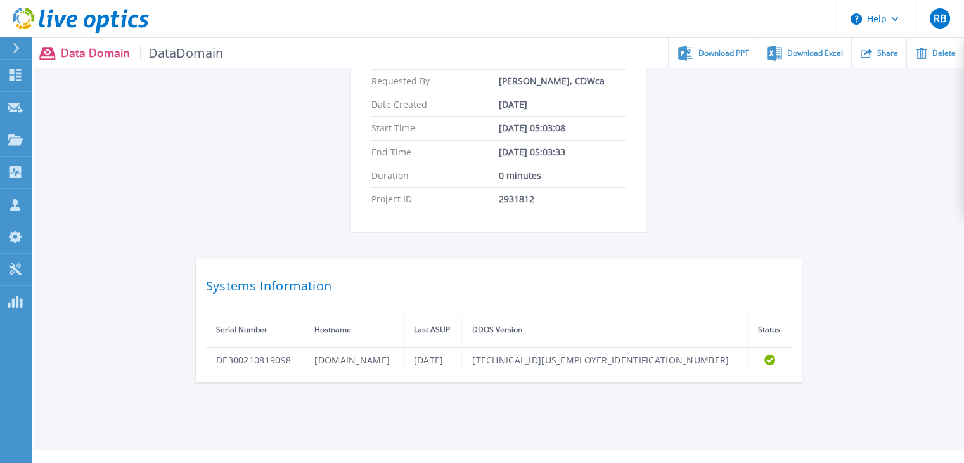
scroll to position [221, 0]
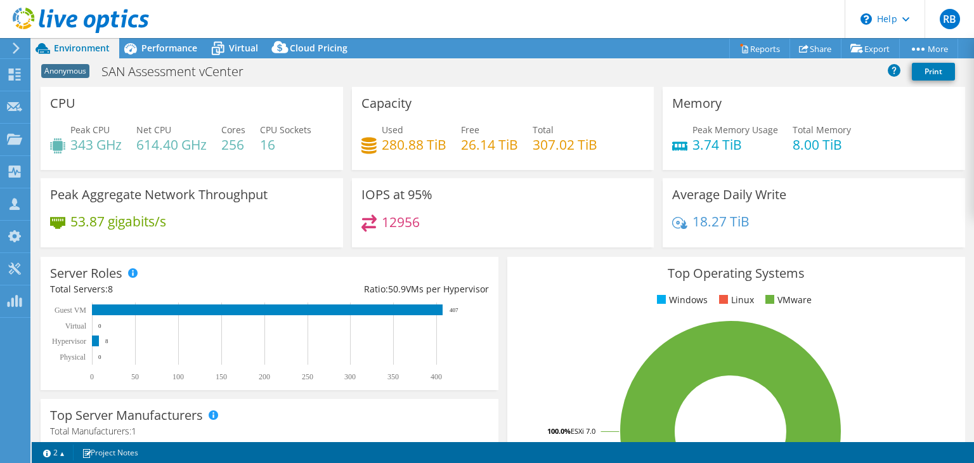
select select "USD"
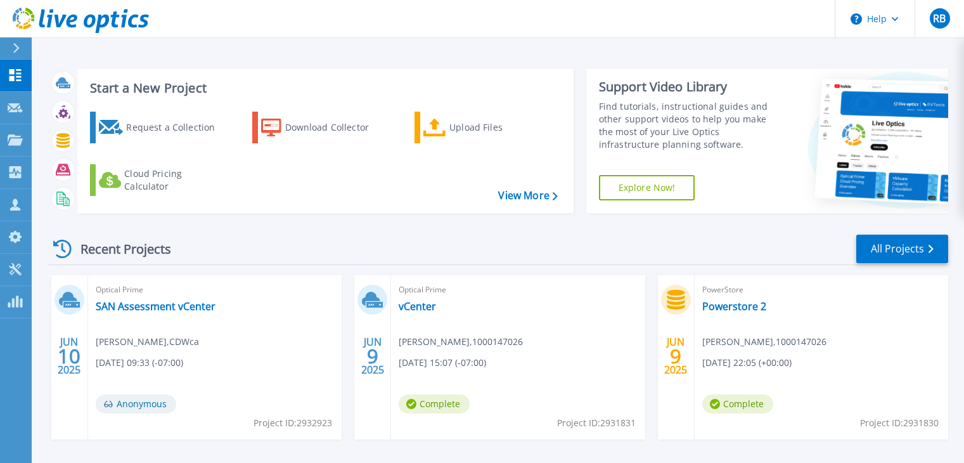
scroll to position [233, 0]
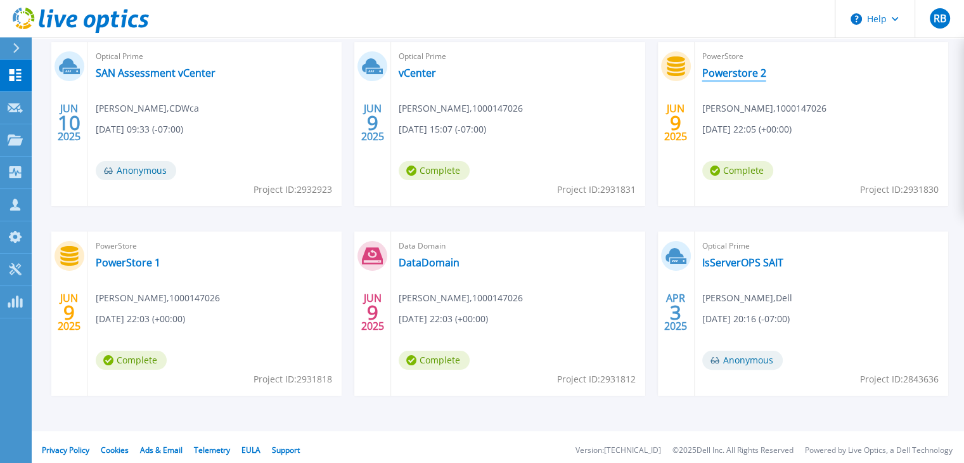
click at [740, 74] on link "Powerstore 2" at bounding box center [734, 73] width 64 height 13
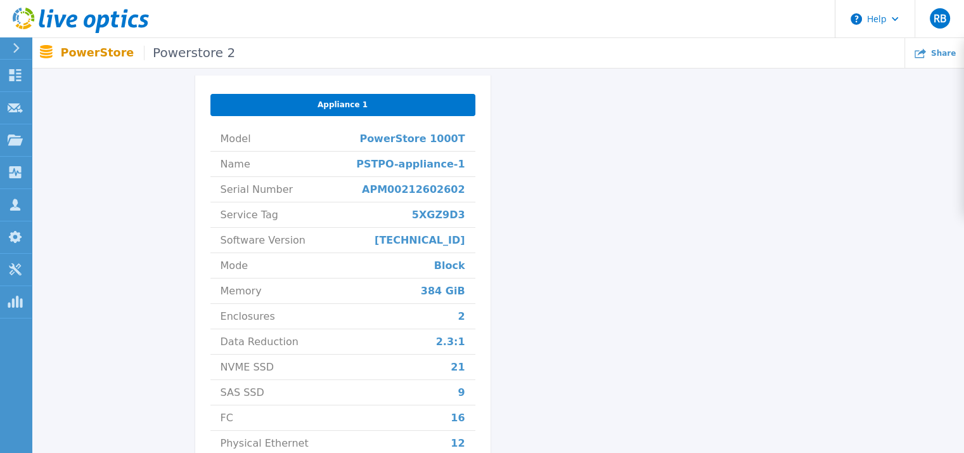
scroll to position [484, 0]
click at [110, 236] on div "Powerstore 2 Status Complete Owner [PERSON_NAME] Account 1000147026 Requested B…" at bounding box center [498, 68] width 894 height 868
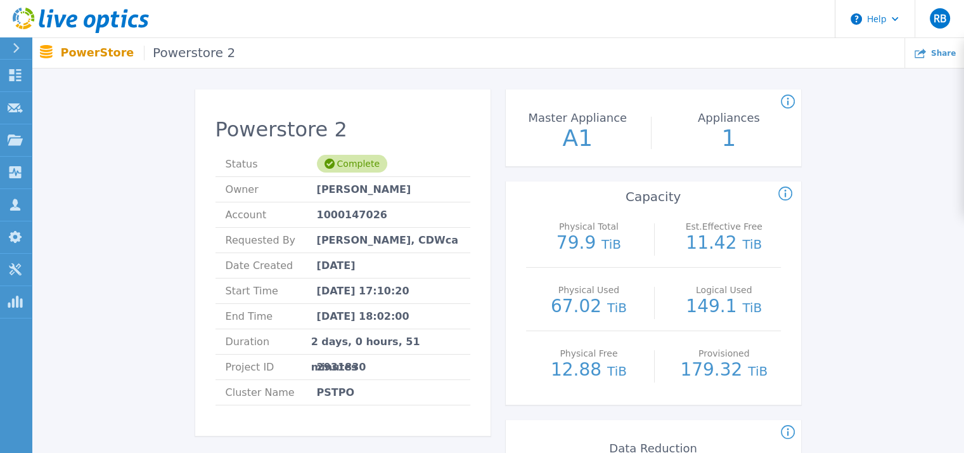
scroll to position [48, 0]
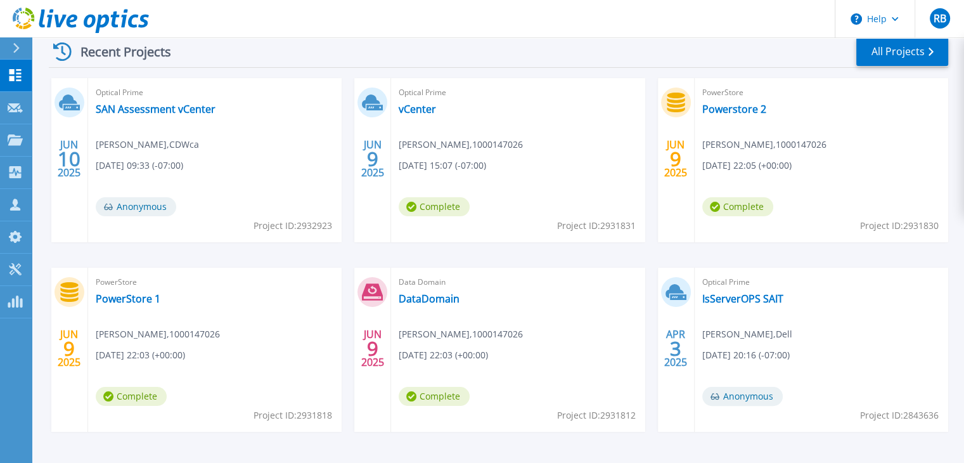
scroll to position [198, 0]
click at [147, 299] on link "PowerStore 1" at bounding box center [128, 298] width 65 height 13
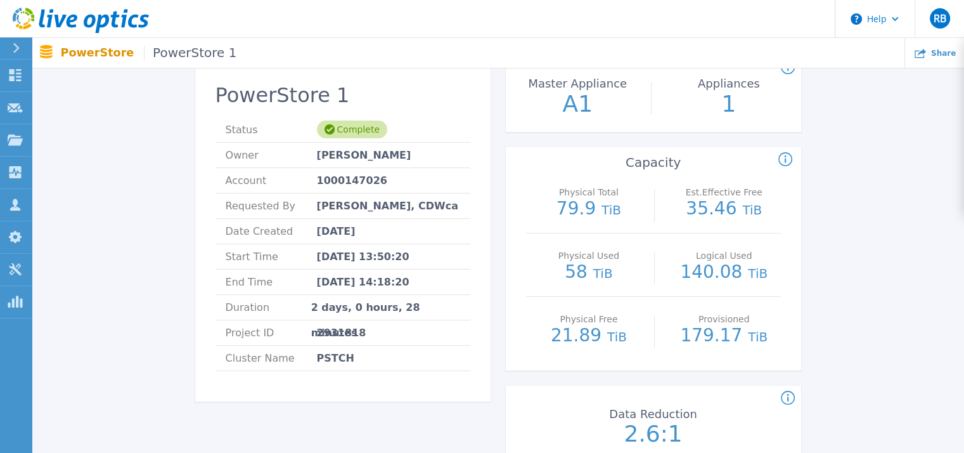
scroll to position [83, 0]
